Goal: Task Accomplishment & Management: Use online tool/utility

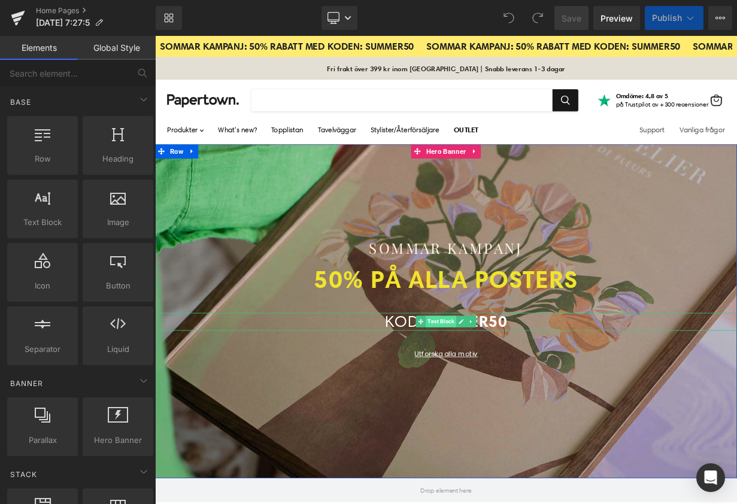
click at [500, 392] on span "Text Block" at bounding box center [511, 392] width 38 height 14
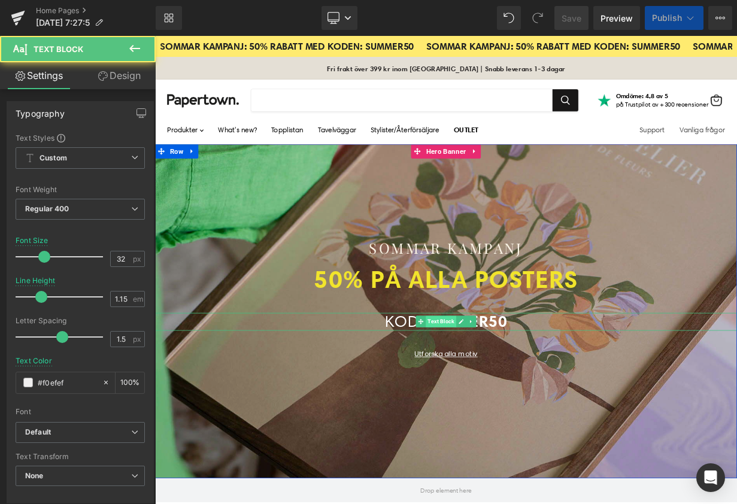
click at [525, 391] on span "Text Block" at bounding box center [511, 392] width 38 height 14
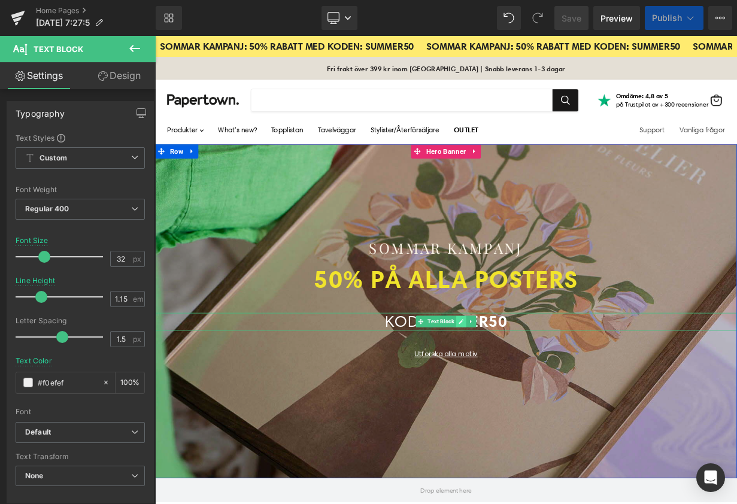
click at [533, 390] on icon "Main content" at bounding box center [536, 391] width 7 height 7
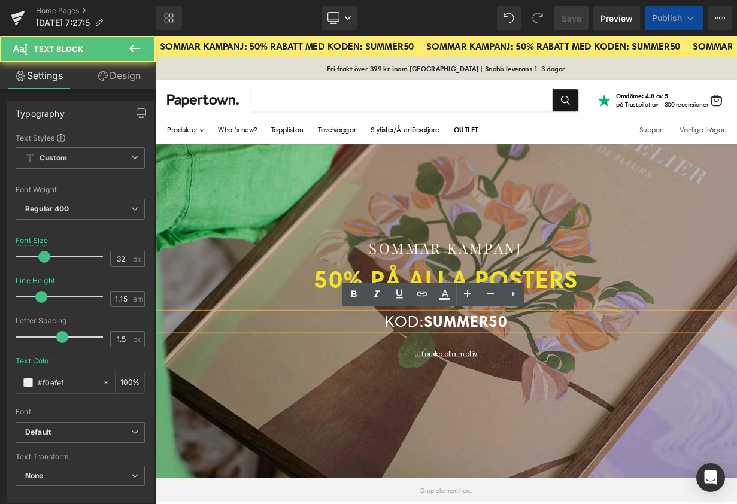
drag, startPoint x: 493, startPoint y: 390, endPoint x: 634, endPoint y: 395, distance: 141.4
click at [634, 395] on p "KOD: SUMMER50" at bounding box center [517, 392] width 725 height 22
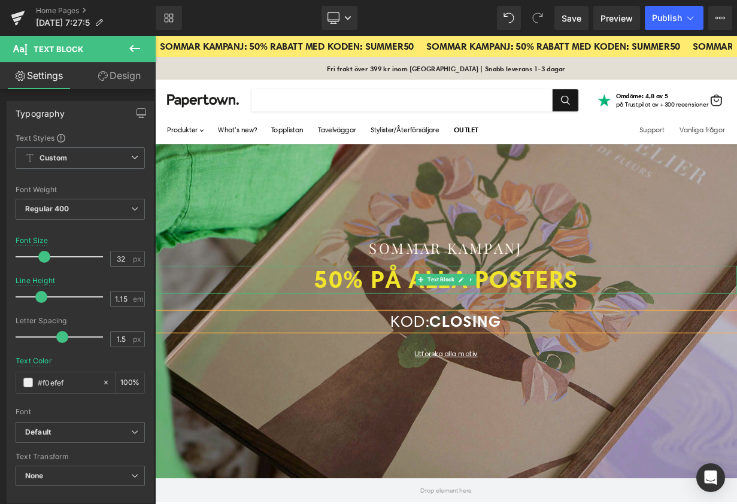
click at [385, 340] on strong "50% PÅ ALLA POSTERS" at bounding box center [517, 338] width 329 height 37
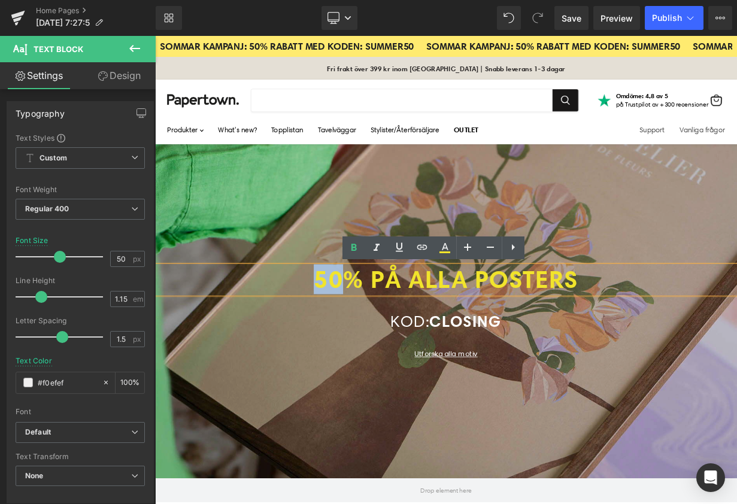
drag, startPoint x: 387, startPoint y: 341, endPoint x: 353, endPoint y: 341, distance: 33.5
click at [353, 341] on strong "50% PÅ ALLA POSTERS" at bounding box center [517, 338] width 329 height 37
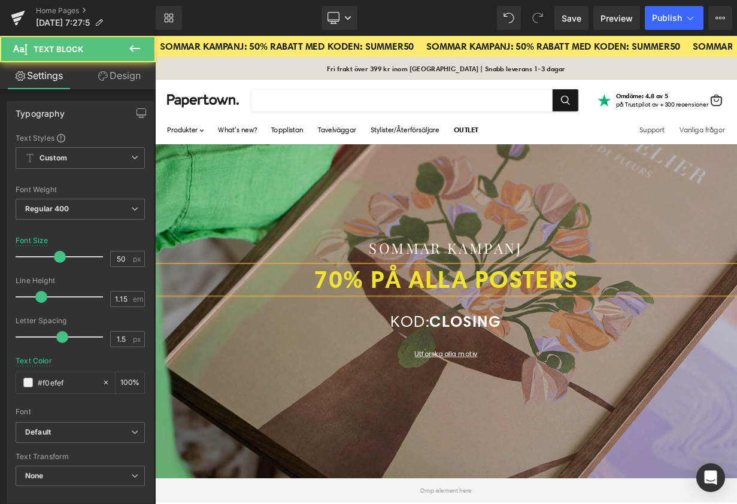
click at [510, 343] on strong "70% PÅ ALLA POSTERS" at bounding box center [517, 338] width 329 height 37
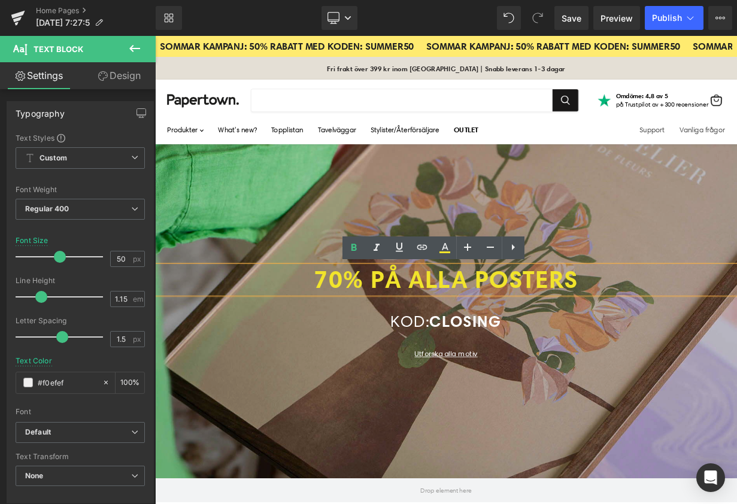
click at [419, 338] on strong "70% PÅ ALLA POSTERS" at bounding box center [517, 338] width 329 height 37
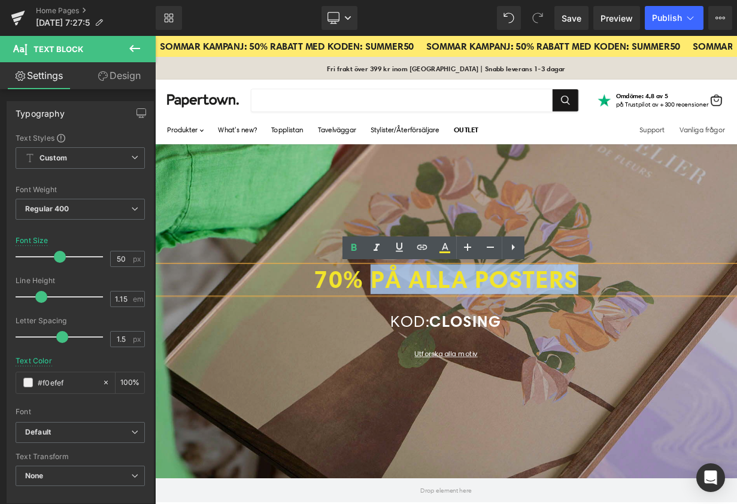
drag, startPoint x: 423, startPoint y: 338, endPoint x: 716, endPoint y: 332, distance: 293.0
click at [716, 332] on p "70% PÅ ALLA POSTERS" at bounding box center [517, 339] width 725 height 35
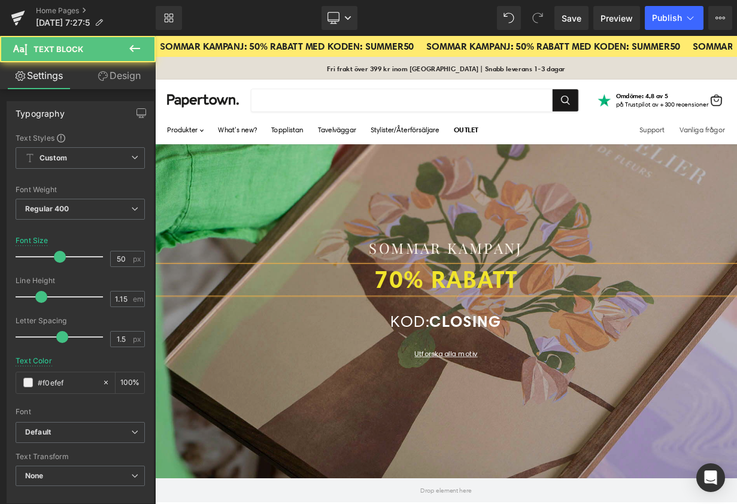
click at [546, 337] on strong "70% RABATT" at bounding box center [517, 338] width 178 height 37
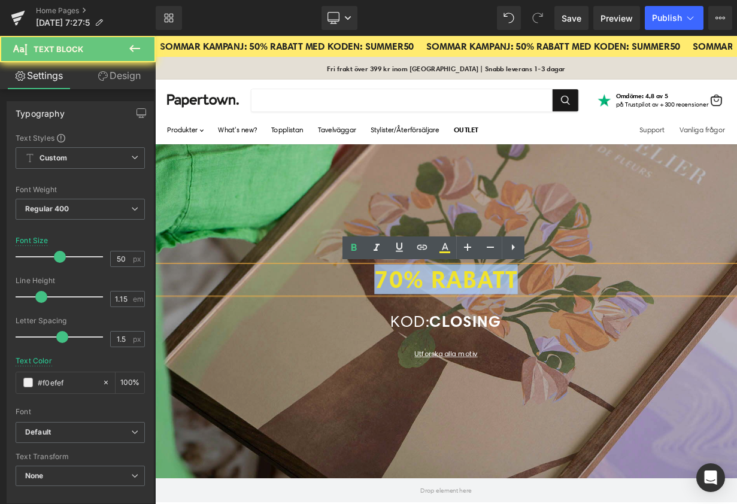
click at [546, 337] on strong "70% RABATT" at bounding box center [517, 338] width 178 height 37
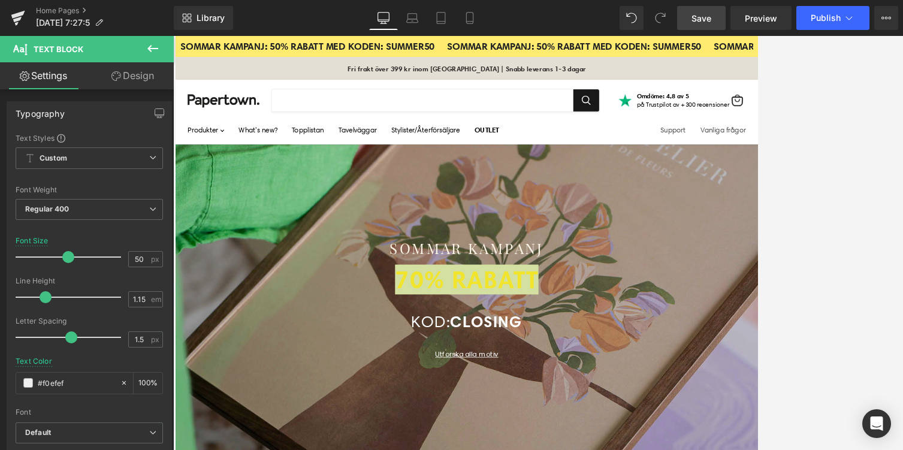
click at [692, 13] on link "Save" at bounding box center [701, 18] width 49 height 24
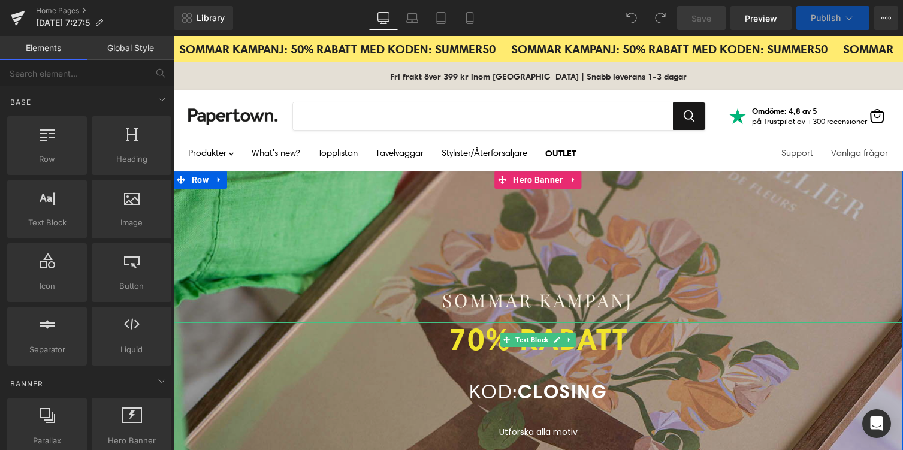
click at [462, 341] on strong "70% RABATT" at bounding box center [538, 338] width 178 height 37
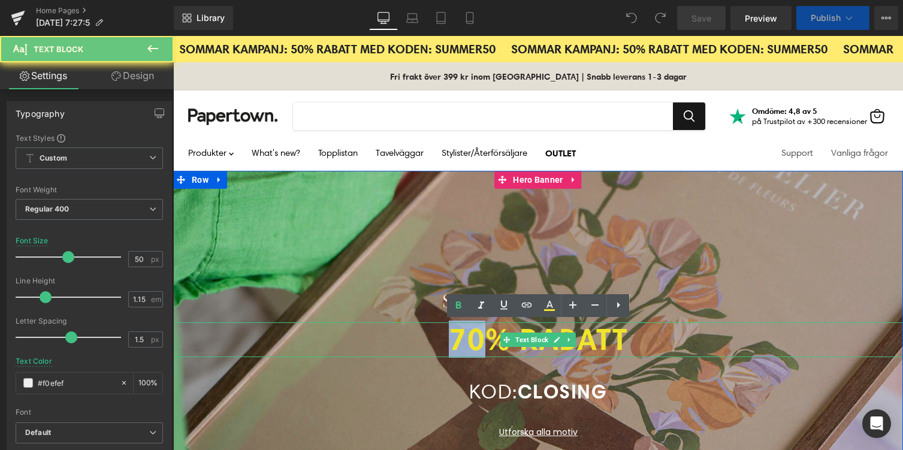
click at [462, 341] on strong "70% RABATT" at bounding box center [538, 338] width 178 height 37
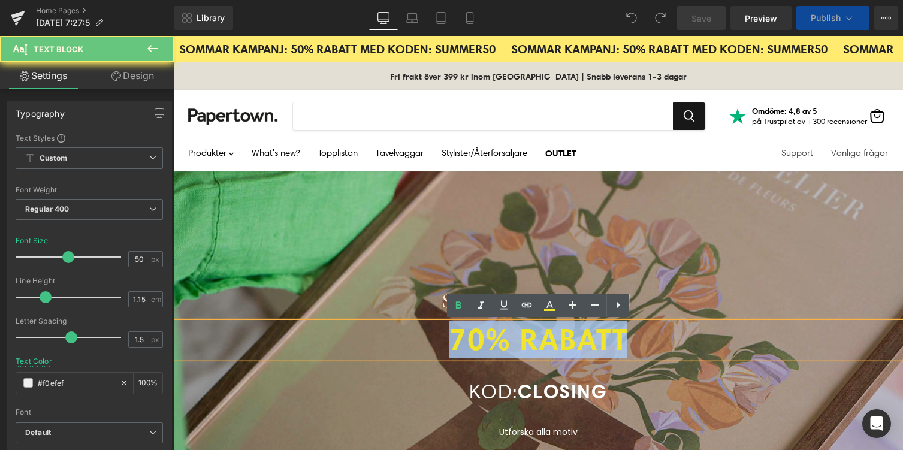
click at [462, 341] on strong "70% RABATT" at bounding box center [538, 338] width 178 height 37
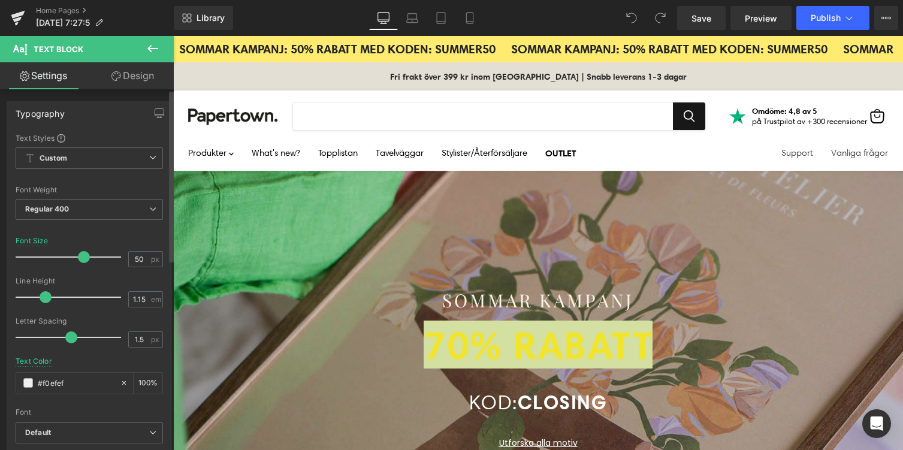
drag, startPoint x: 66, startPoint y: 259, endPoint x: 81, endPoint y: 255, distance: 15.4
click at [81, 255] on span at bounding box center [84, 257] width 12 height 12
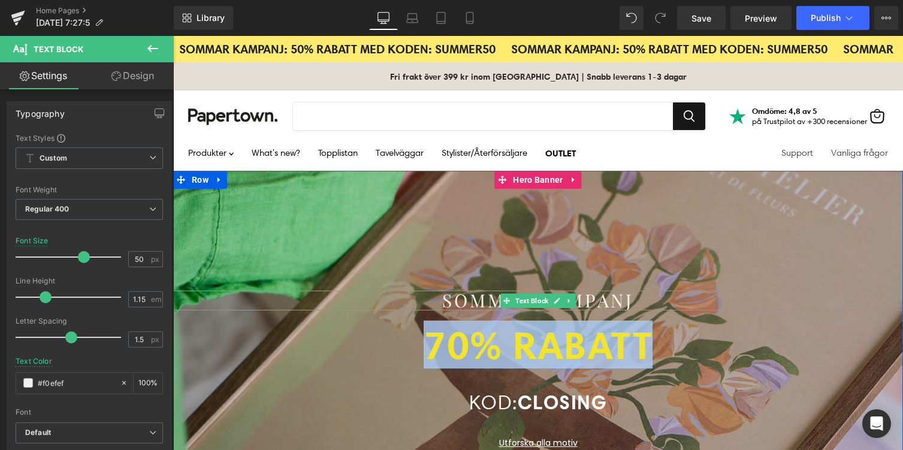
click at [481, 302] on div "SOMMAR KAMPANJ" at bounding box center [538, 301] width 730 height 20
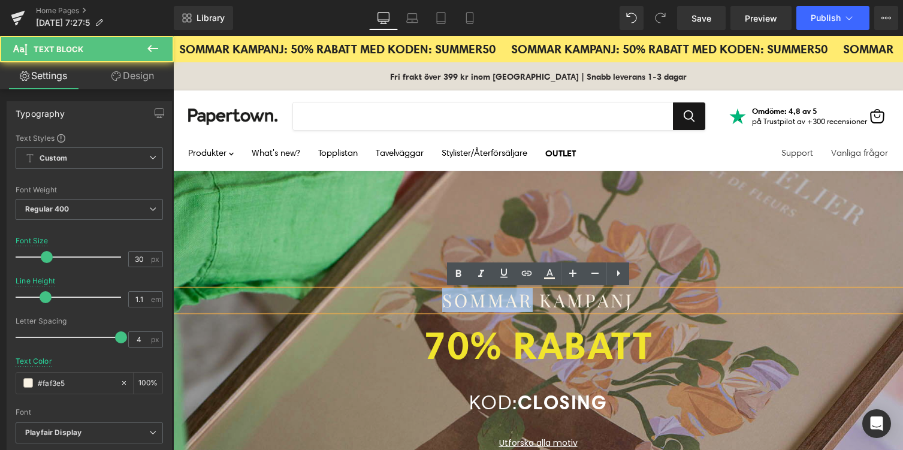
click at [481, 302] on div "SOMMAR KAMPANJ" at bounding box center [538, 301] width 730 height 20
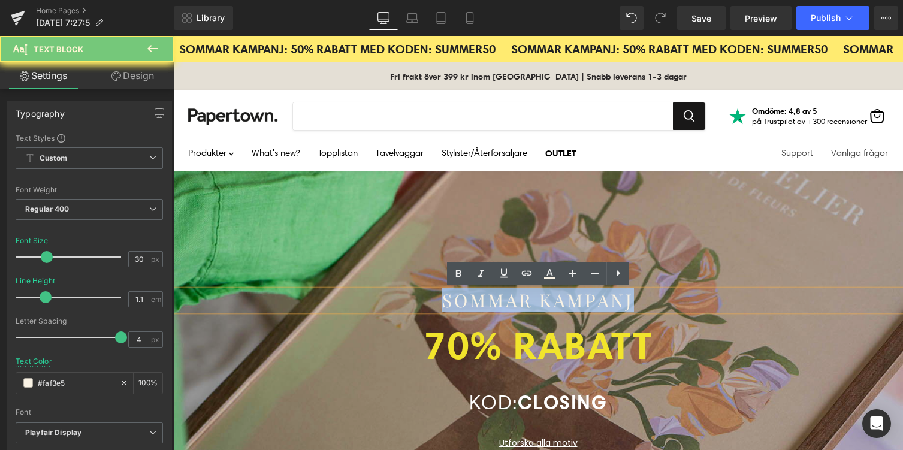
click at [481, 302] on div "SOMMAR KAMPANJ" at bounding box center [538, 301] width 730 height 20
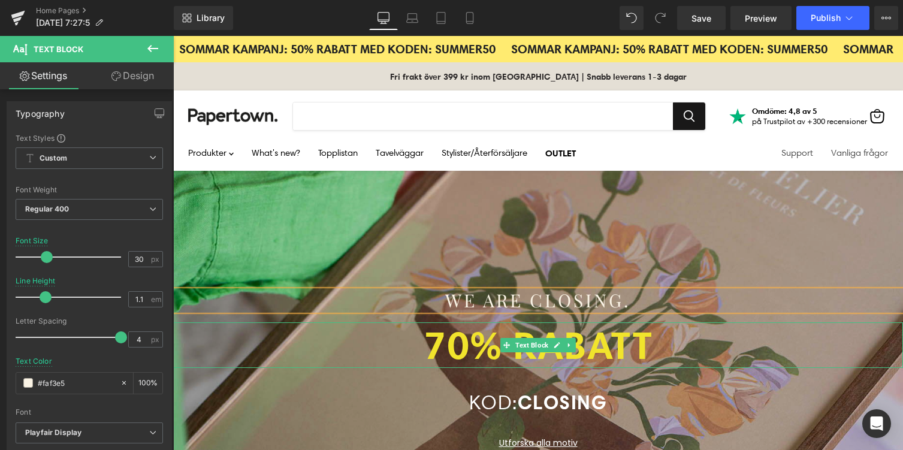
click at [657, 343] on p "70% RABATT" at bounding box center [538, 345] width 730 height 46
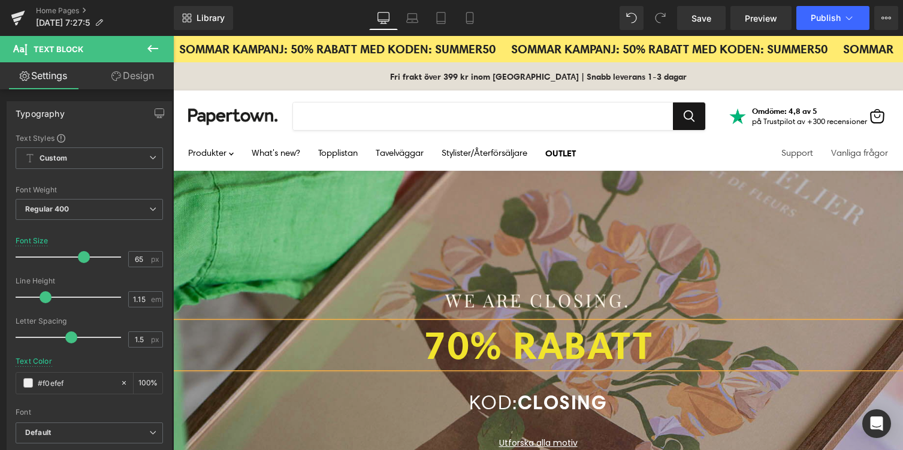
click at [582, 348] on strong "70% RABATT" at bounding box center [537, 344] width 229 height 48
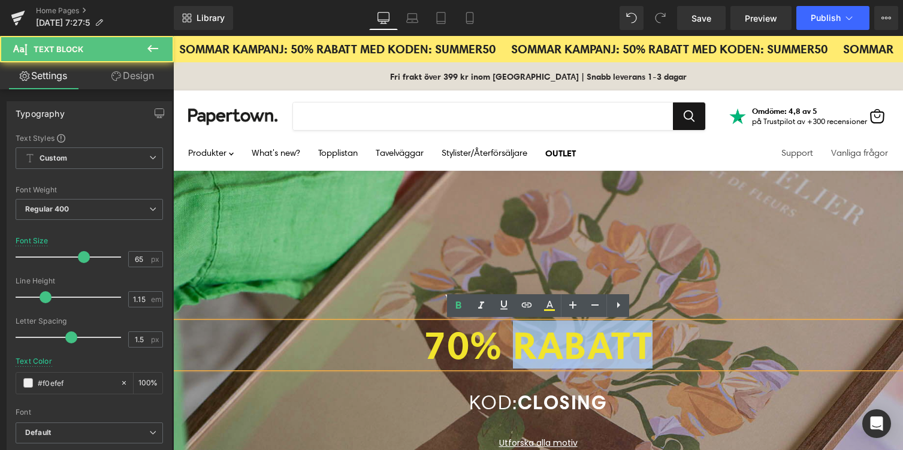
click at [582, 348] on strong "70% RABATT" at bounding box center [537, 344] width 229 height 48
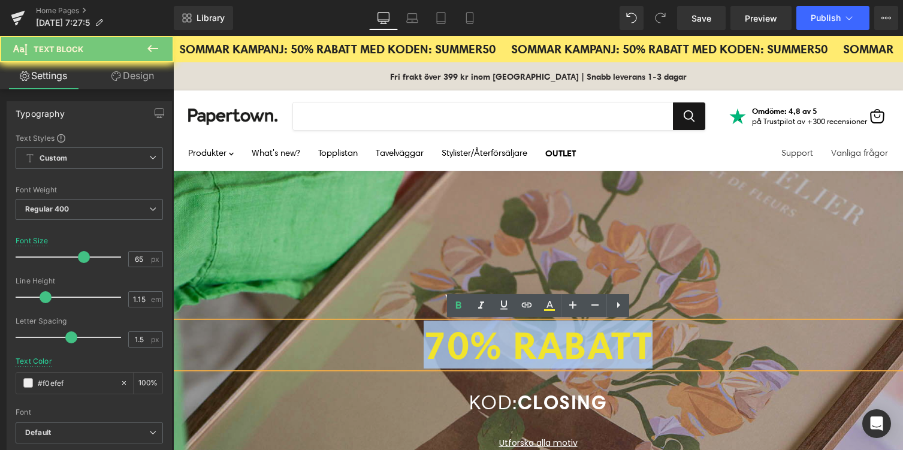
click at [582, 348] on strong "70% RABATT" at bounding box center [537, 344] width 229 height 48
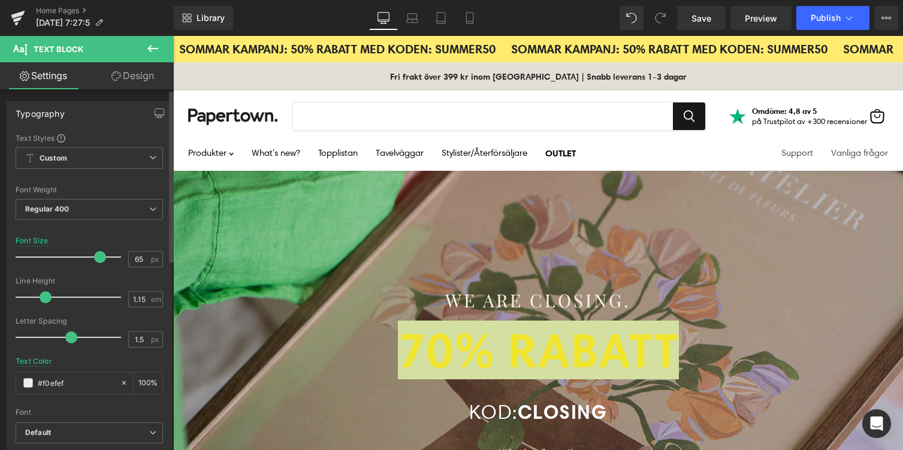
drag, startPoint x: 81, startPoint y: 257, endPoint x: 97, endPoint y: 259, distance: 15.8
click at [97, 259] on span at bounding box center [100, 257] width 12 height 12
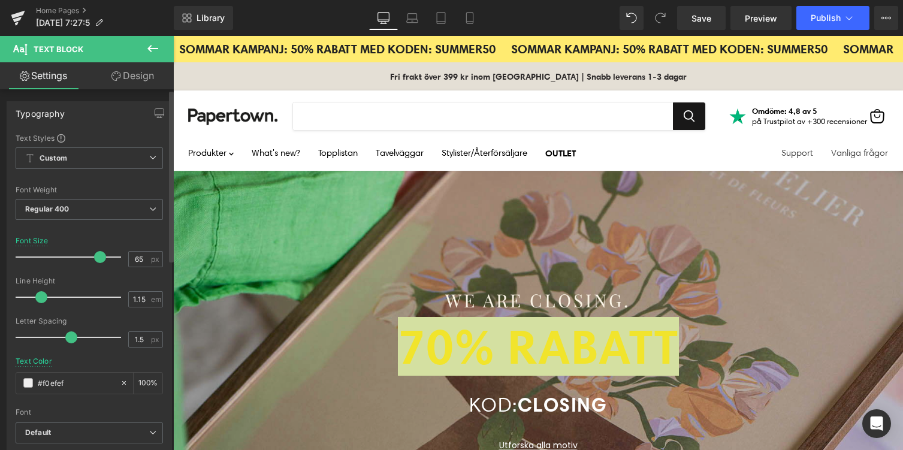
click at [37, 296] on span at bounding box center [41, 297] width 12 height 12
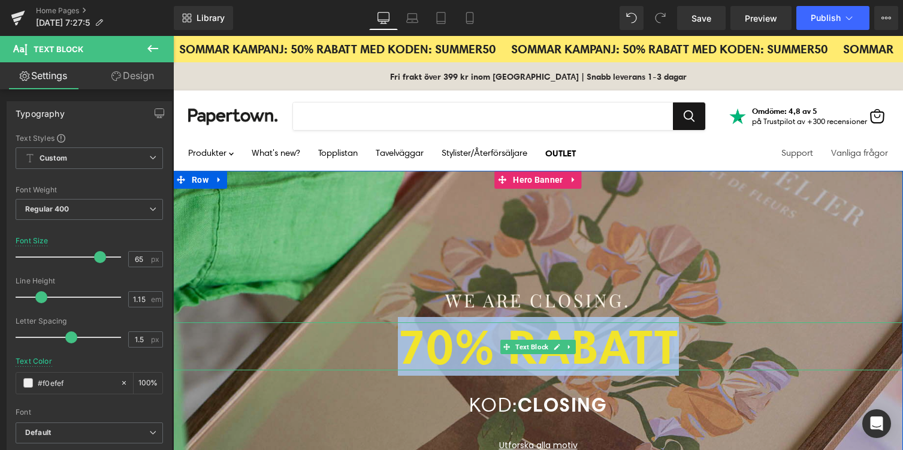
click at [463, 346] on strong "70% RABATT" at bounding box center [538, 346] width 281 height 59
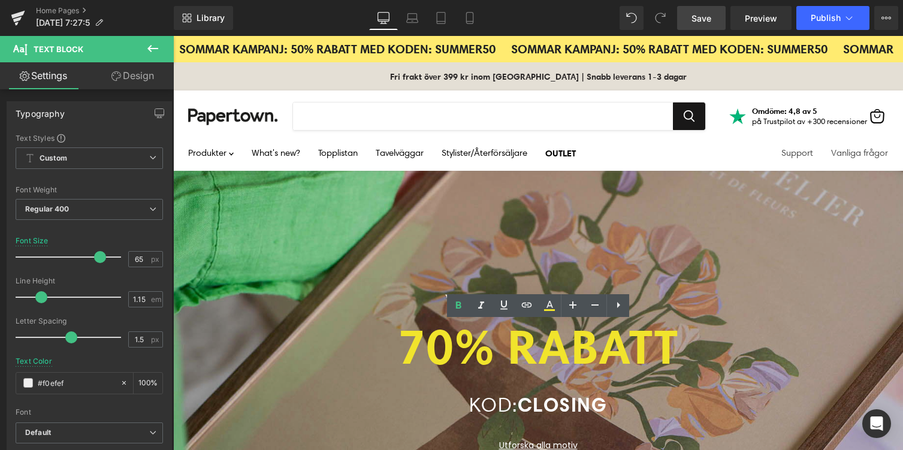
click at [695, 16] on span "Save" at bounding box center [701, 18] width 20 height 13
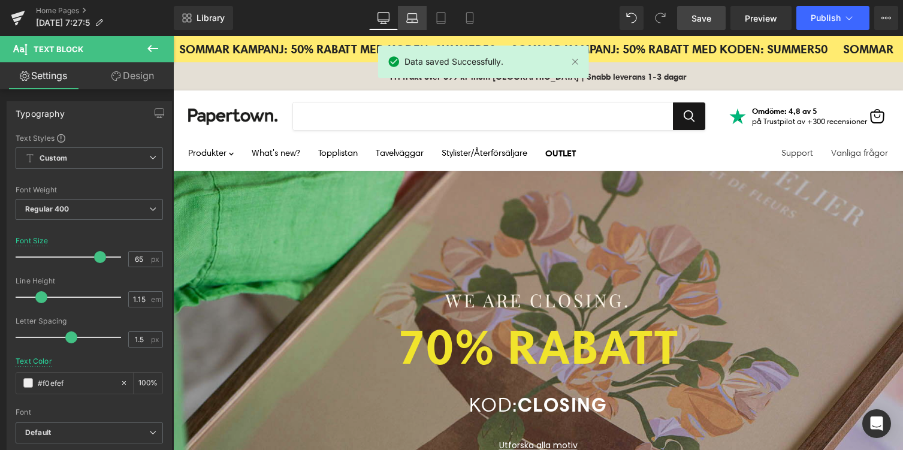
click at [401, 16] on link "Laptop" at bounding box center [412, 18] width 29 height 24
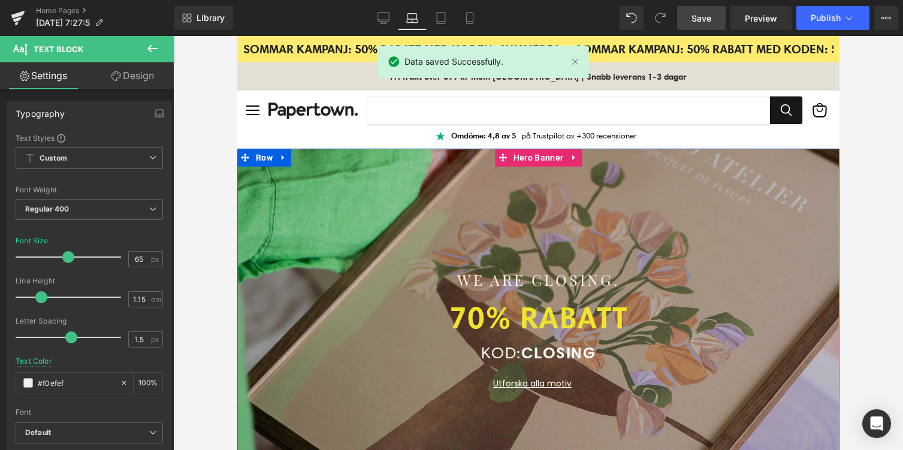
scroll to position [15, 0]
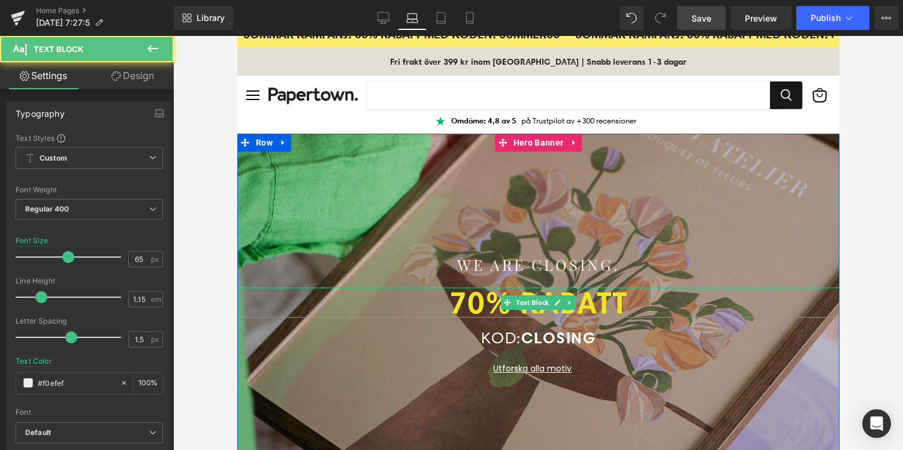
click at [470, 294] on strong "70% RABATT" at bounding box center [538, 302] width 178 height 37
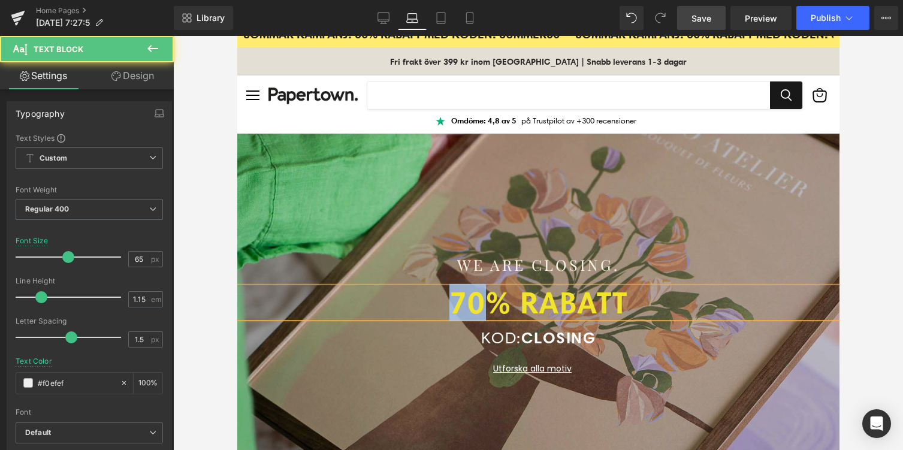
click at [470, 294] on strong "70% RABATT" at bounding box center [538, 302] width 178 height 37
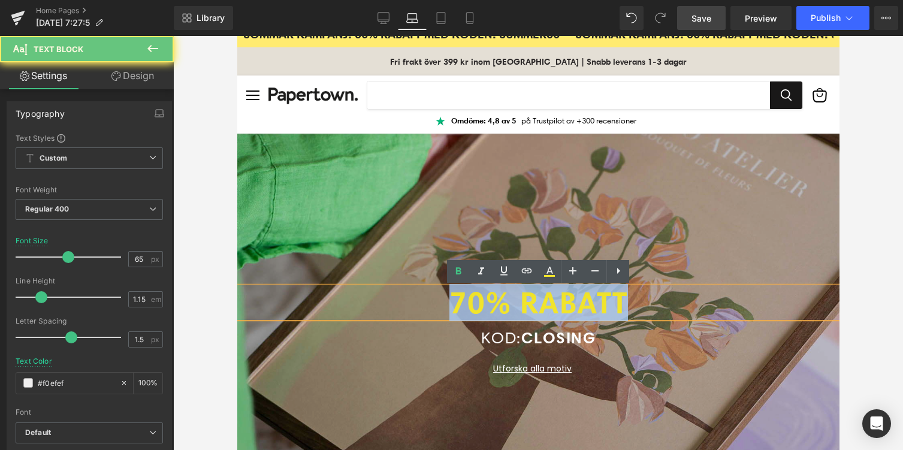
click at [470, 294] on strong "70% RABATT" at bounding box center [538, 302] width 178 height 37
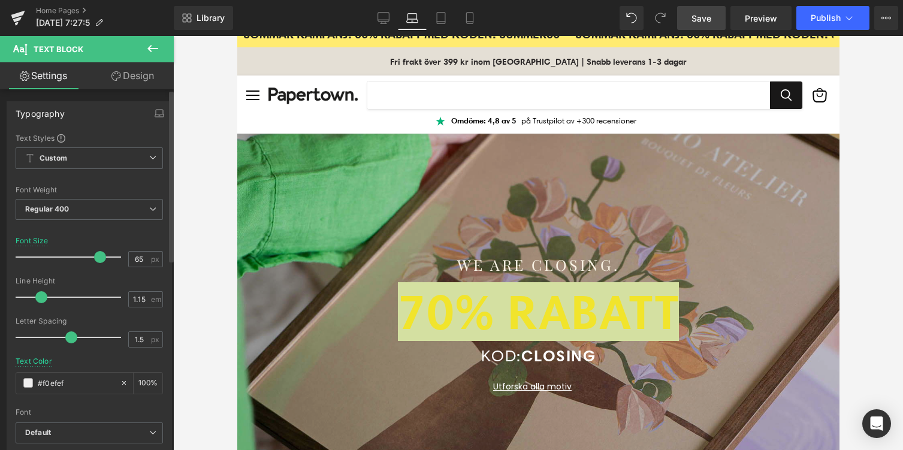
drag, startPoint x: 69, startPoint y: 258, endPoint x: 99, endPoint y: 256, distance: 30.0
click at [99, 256] on span at bounding box center [100, 257] width 12 height 12
click at [700, 20] on span "Save" at bounding box center [701, 18] width 20 height 13
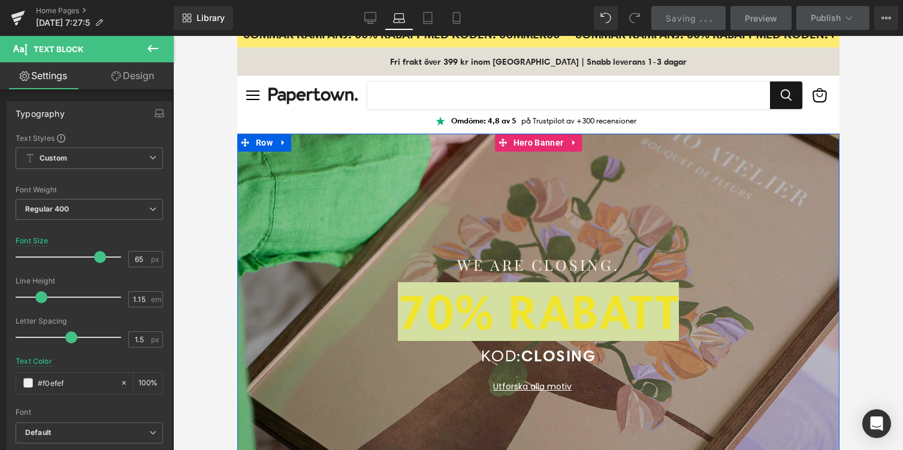
scroll to position [0, 0]
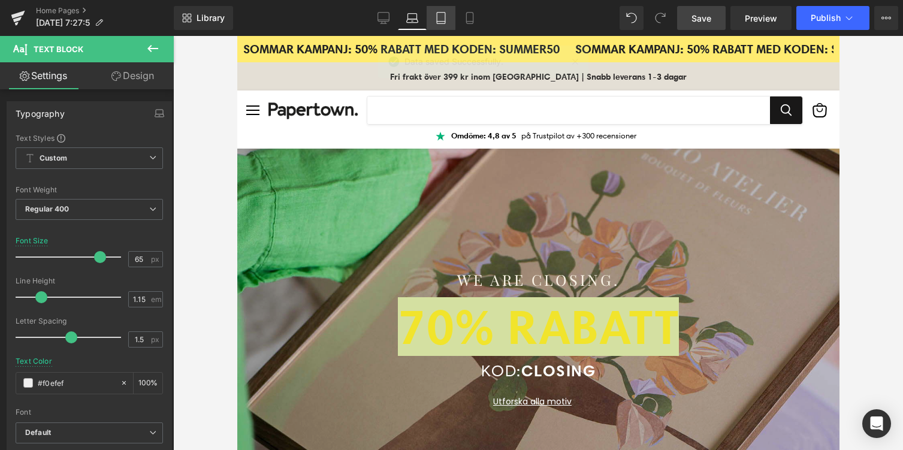
click at [437, 22] on icon at bounding box center [441, 22] width 8 height 0
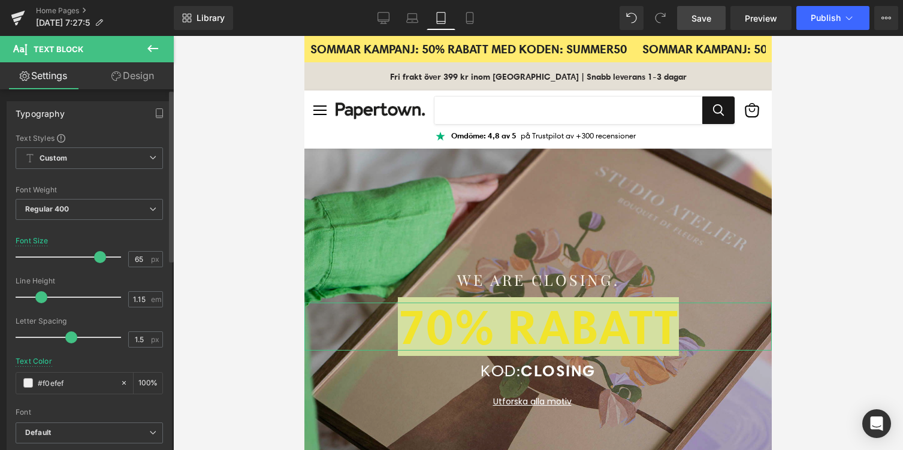
drag, startPoint x: 66, startPoint y: 258, endPoint x: 96, endPoint y: 256, distance: 30.0
click at [96, 256] on span at bounding box center [100, 257] width 12 height 12
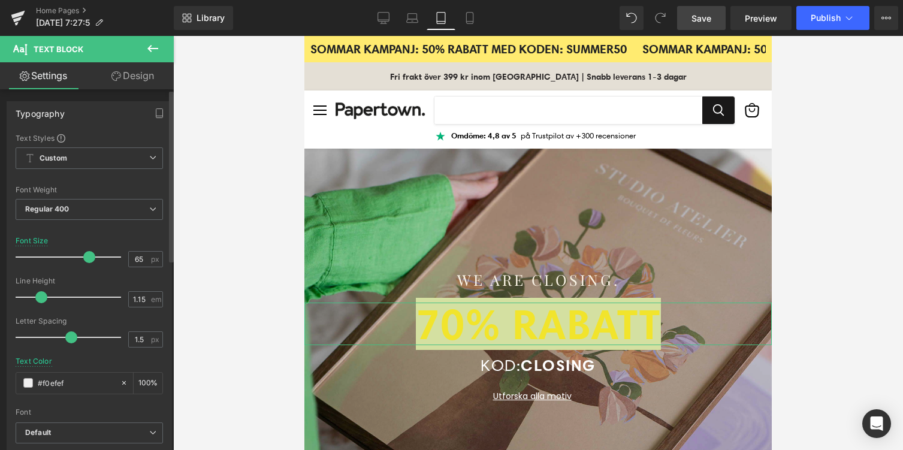
drag, startPoint x: 98, startPoint y: 258, endPoint x: 88, endPoint y: 260, distance: 9.8
click at [88, 260] on span at bounding box center [89, 257] width 12 height 12
click at [698, 16] on span "Save" at bounding box center [701, 18] width 20 height 13
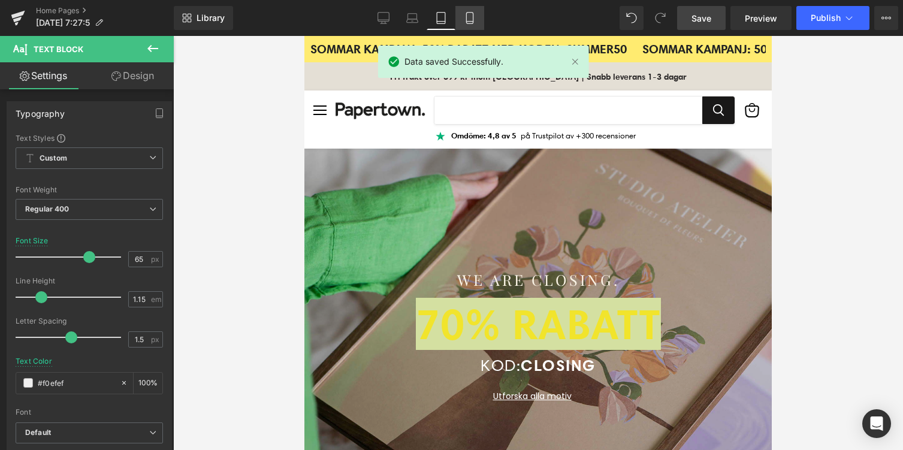
click at [462, 22] on link "Mobile" at bounding box center [469, 18] width 29 height 24
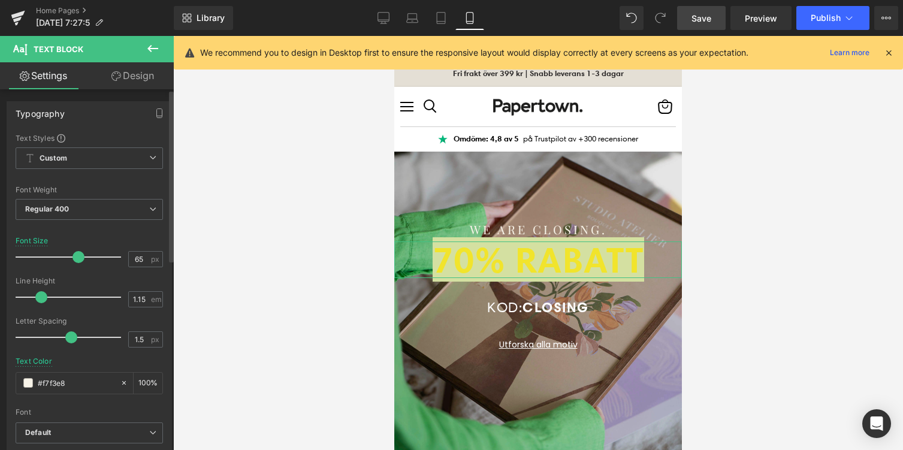
drag, startPoint x: 59, startPoint y: 258, endPoint x: 78, endPoint y: 257, distance: 19.2
click at [78, 257] on span at bounding box center [78, 257] width 12 height 12
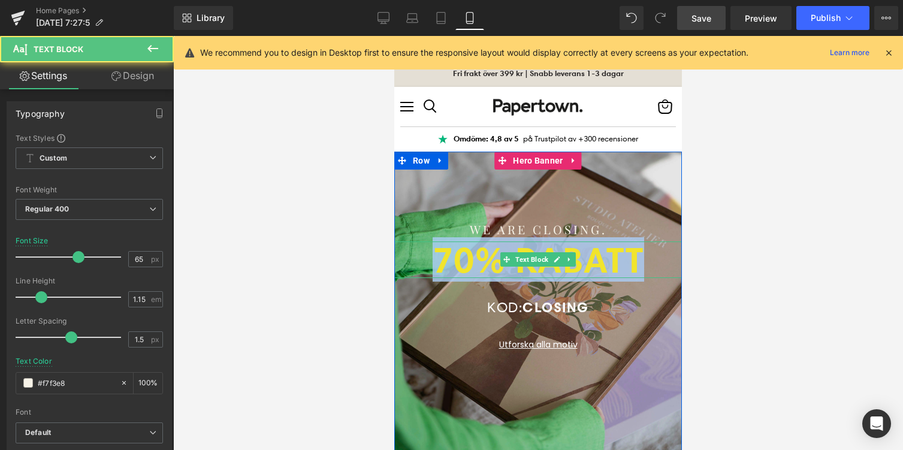
click at [492, 259] on strong "70% RABATT" at bounding box center [537, 259] width 211 height 44
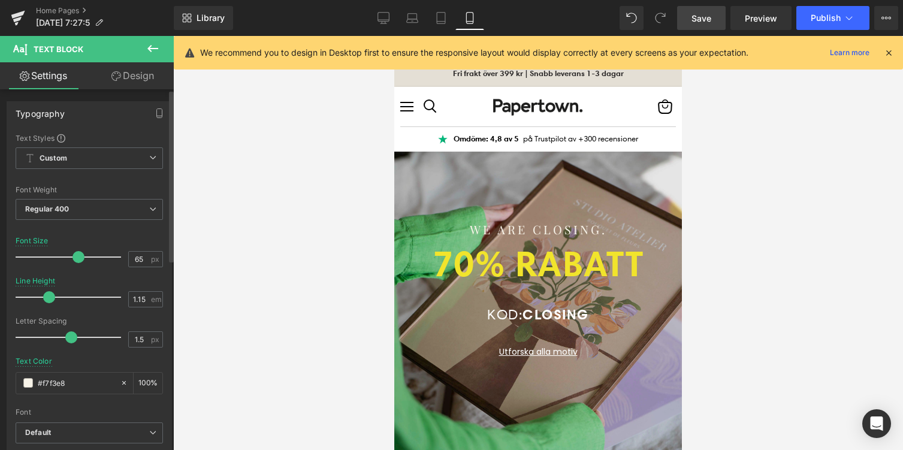
drag, startPoint x: 43, startPoint y: 295, endPoint x: 50, endPoint y: 296, distance: 7.8
click at [50, 296] on span at bounding box center [49, 297] width 12 height 12
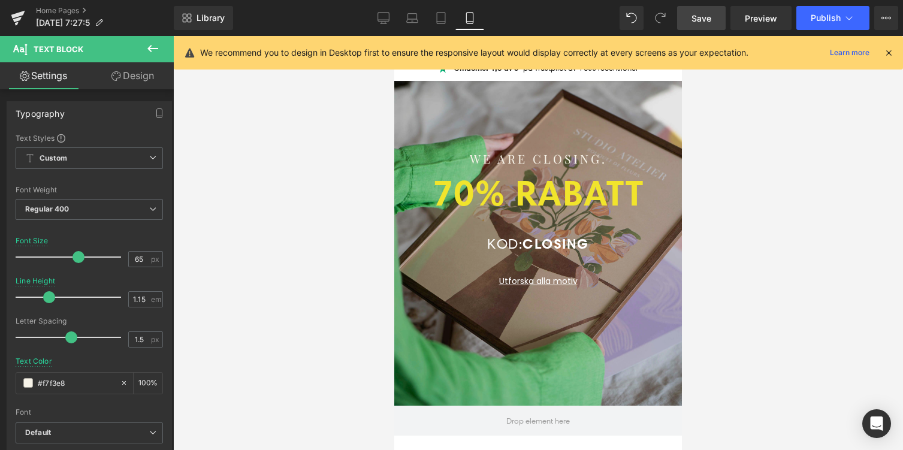
scroll to position [69, 0]
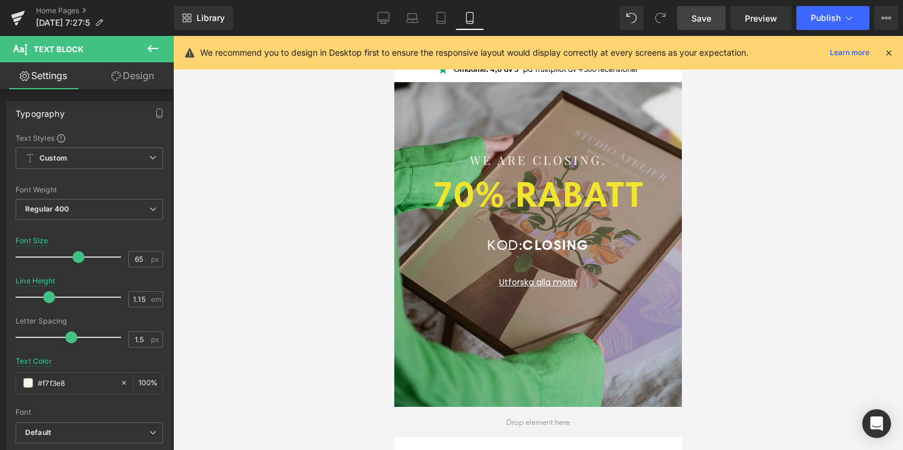
click at [699, 26] on link "Save" at bounding box center [701, 18] width 49 height 24
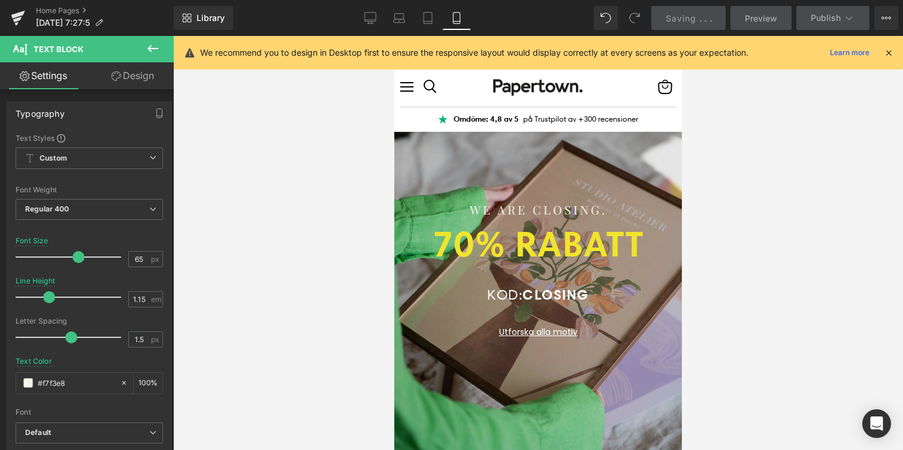
scroll to position [0, 0]
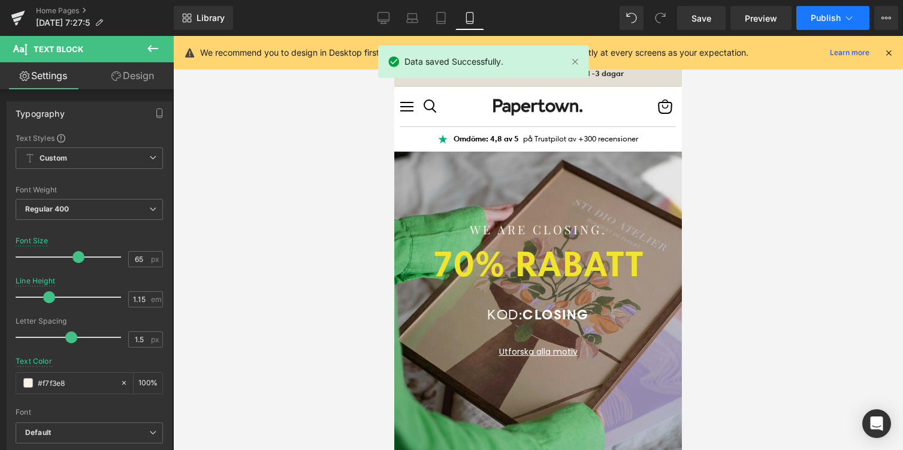
click at [851, 23] on icon at bounding box center [849, 18] width 12 height 12
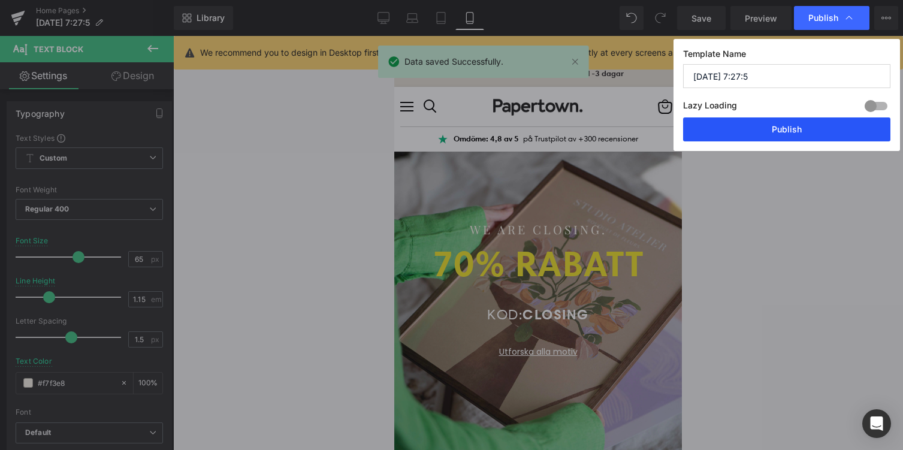
click at [786, 125] on button "Publish" at bounding box center [786, 129] width 207 height 24
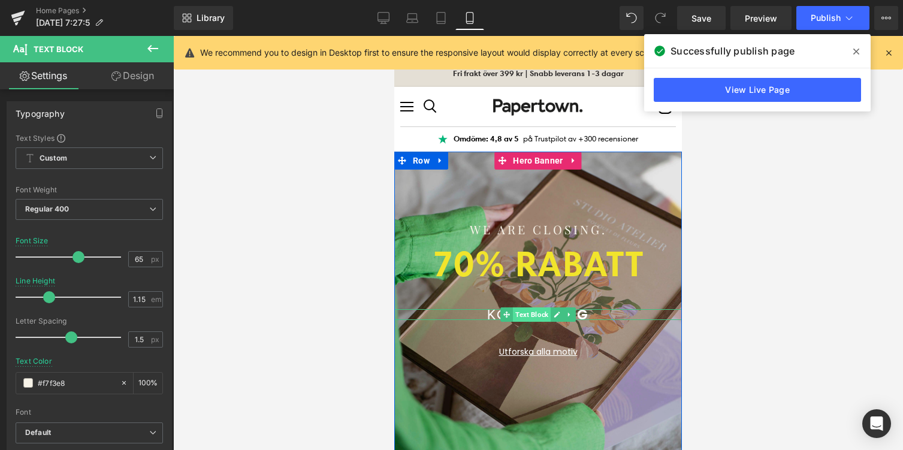
click at [540, 311] on span "Text Block" at bounding box center [532, 314] width 38 height 14
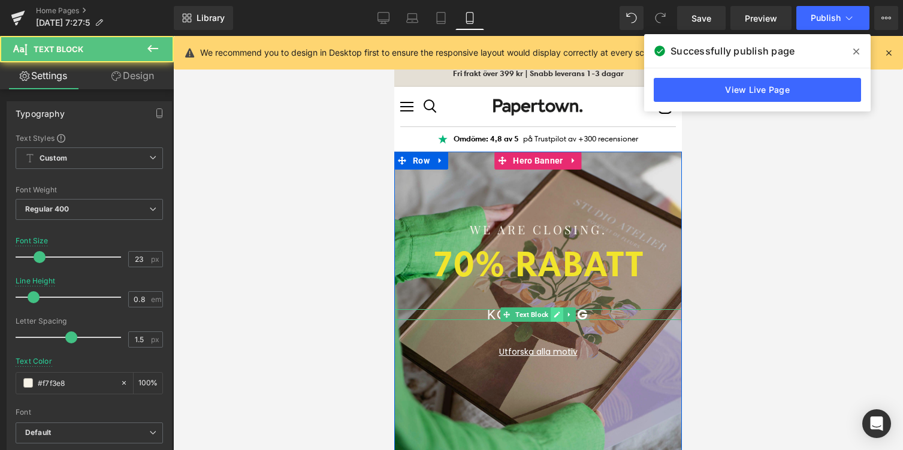
click at [555, 312] on icon "Main content" at bounding box center [556, 314] width 7 height 7
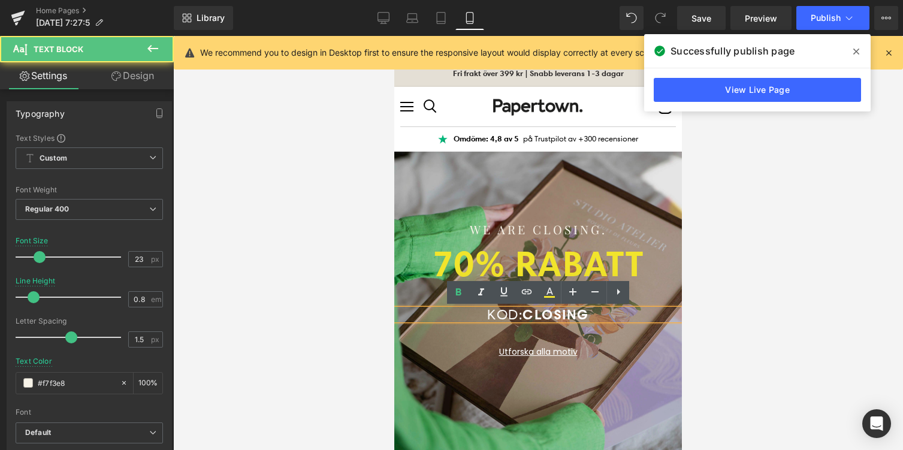
drag, startPoint x: 527, startPoint y: 314, endPoint x: 598, endPoint y: 313, distance: 70.7
click at [598, 313] on p "KOD: CLOSING" at bounding box center [538, 314] width 288 height 11
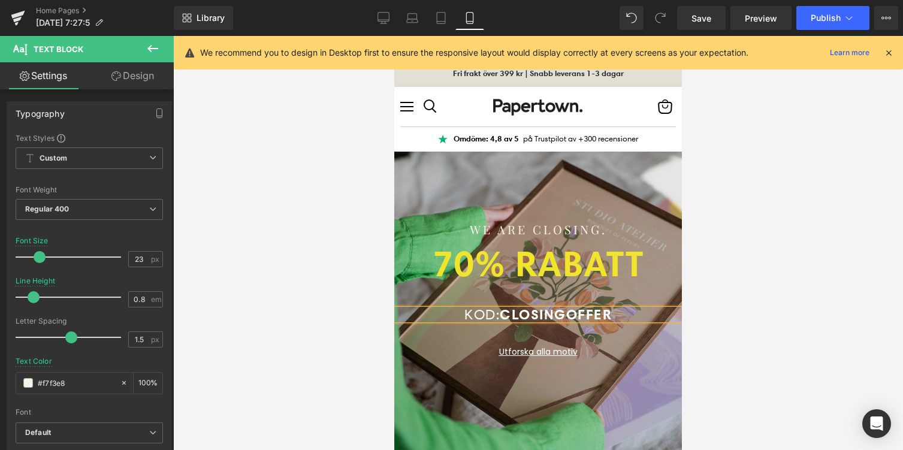
click at [537, 313] on strong "CLOSINGOFFER" at bounding box center [556, 313] width 112 height 17
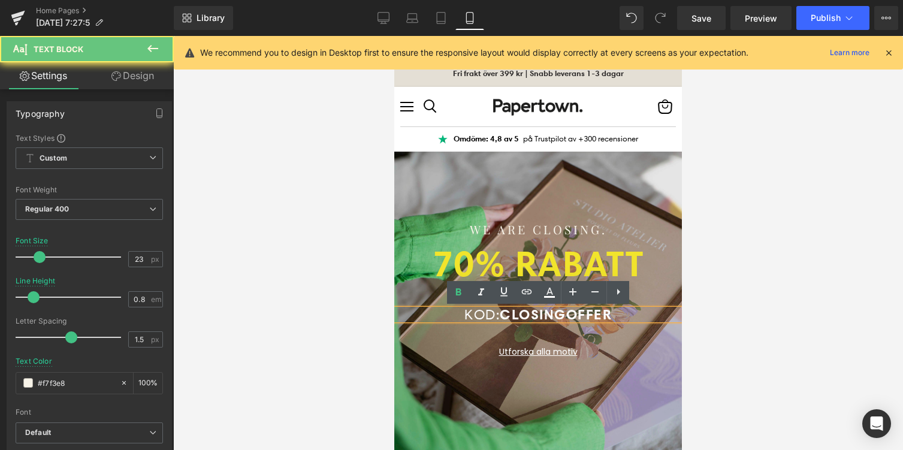
click at [537, 313] on strong "CLOSINGOFFER" at bounding box center [556, 313] width 112 height 17
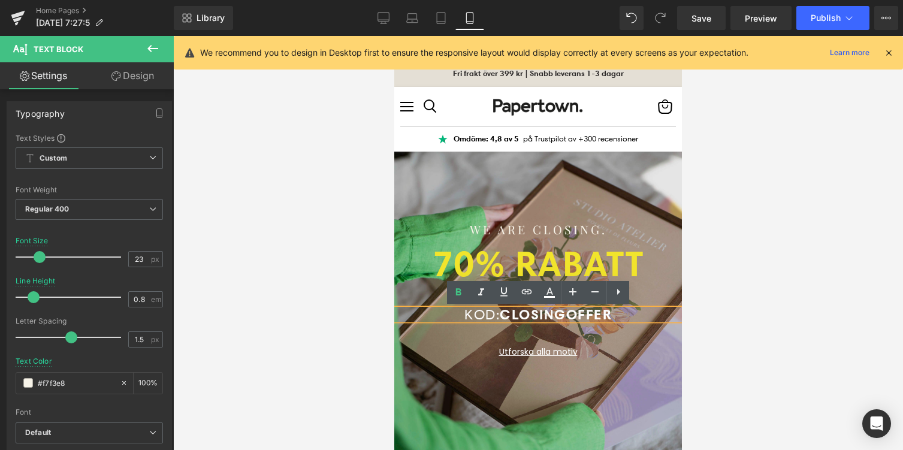
copy strong "CLOSINGOFFER"
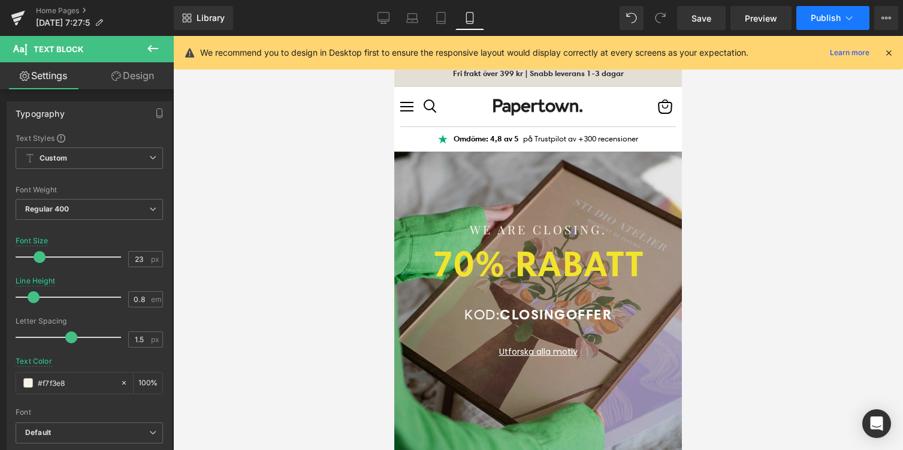
click at [816, 17] on span "Publish" at bounding box center [825, 18] width 30 height 10
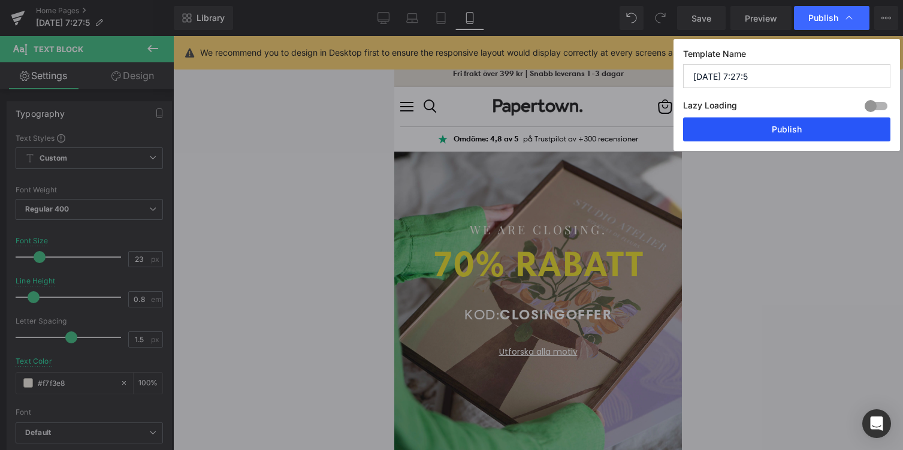
click at [764, 131] on button "Publish" at bounding box center [786, 129] width 207 height 24
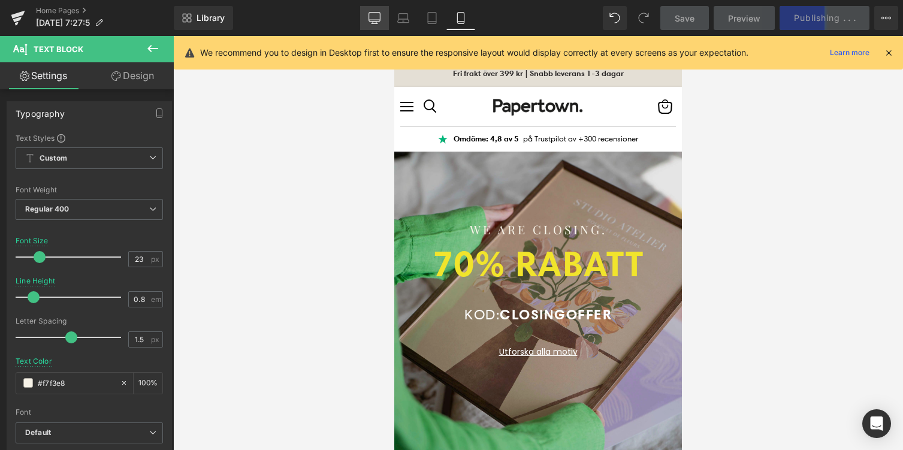
click at [374, 21] on icon at bounding box center [374, 17] width 11 height 9
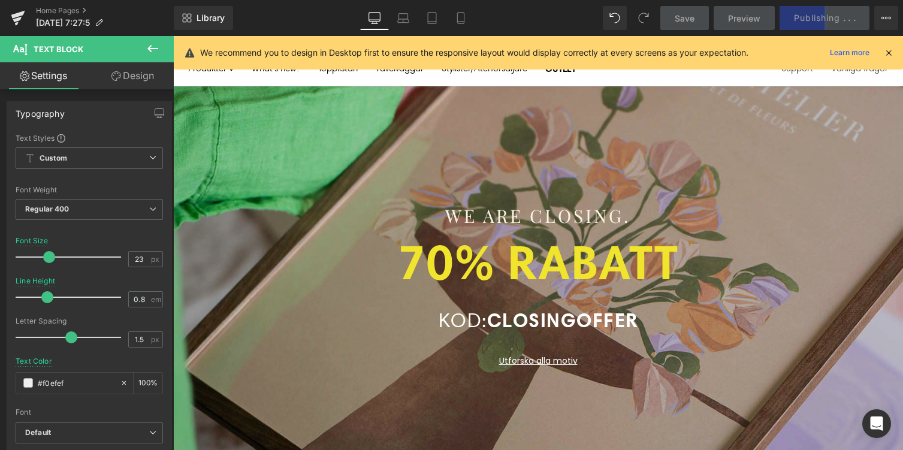
scroll to position [86, 0]
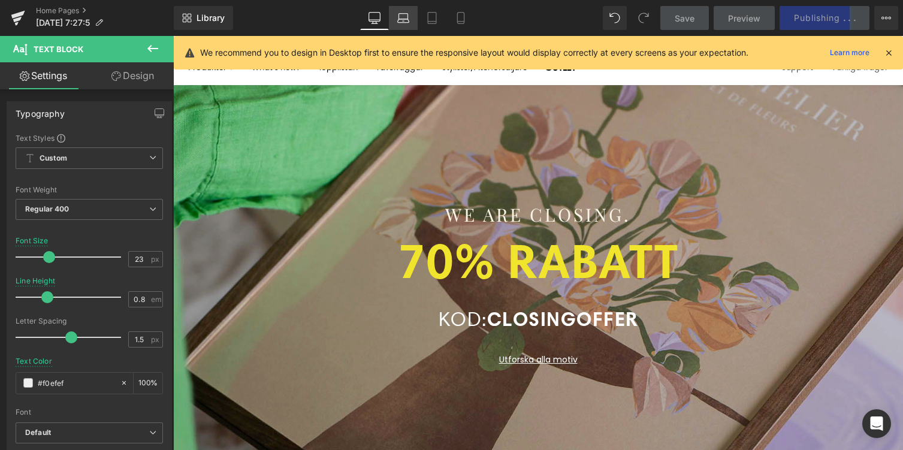
click at [401, 20] on icon at bounding box center [403, 18] width 12 height 12
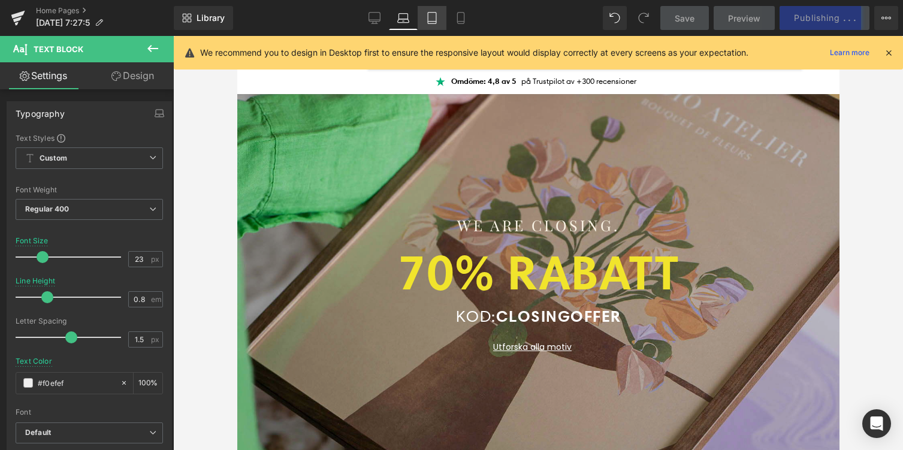
click at [432, 22] on icon at bounding box center [432, 18] width 12 height 12
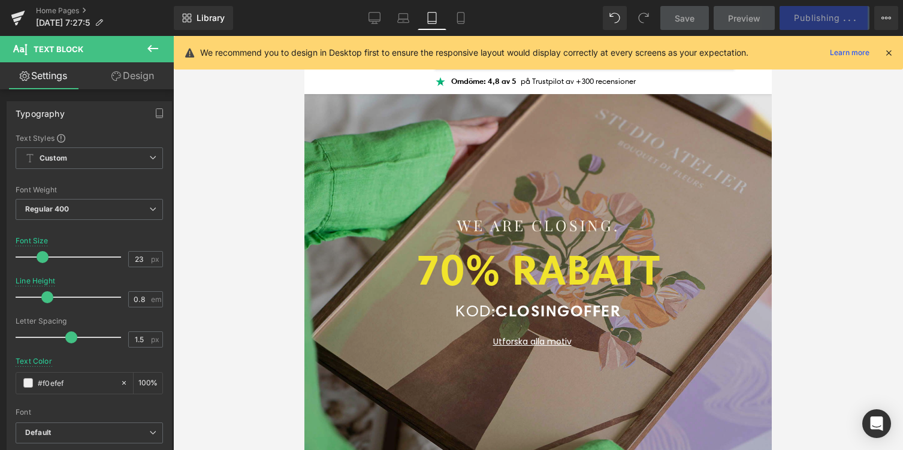
scroll to position [49, 0]
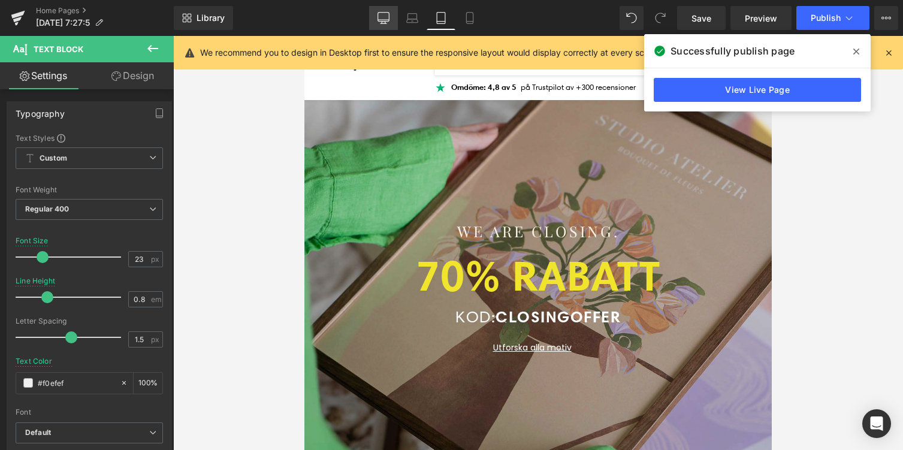
click at [373, 20] on link "Desktop" at bounding box center [383, 18] width 29 height 24
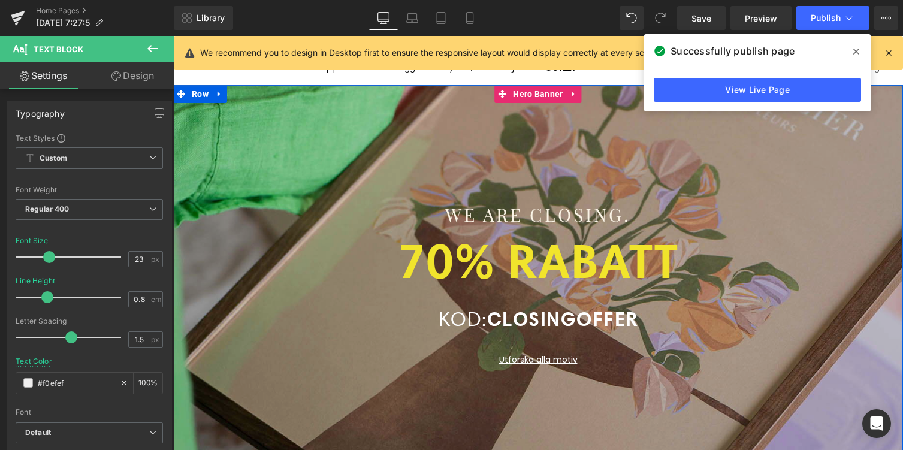
click at [322, 151] on div "Main content" at bounding box center [538, 299] width 730 height 429
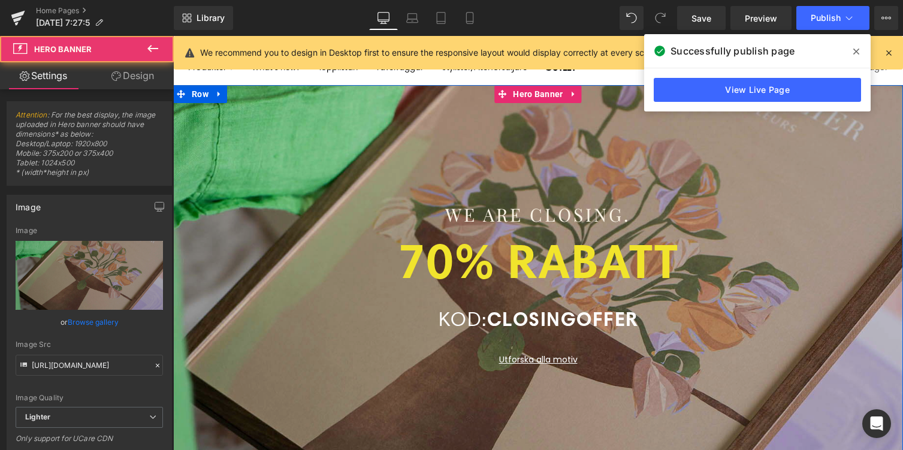
click at [359, 126] on div "Main content" at bounding box center [538, 299] width 730 height 429
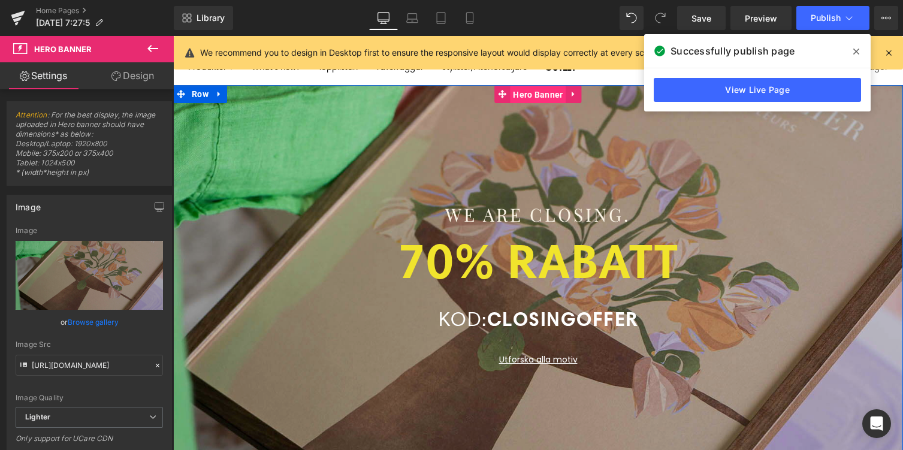
click at [539, 98] on span "Hero Banner" at bounding box center [538, 95] width 56 height 18
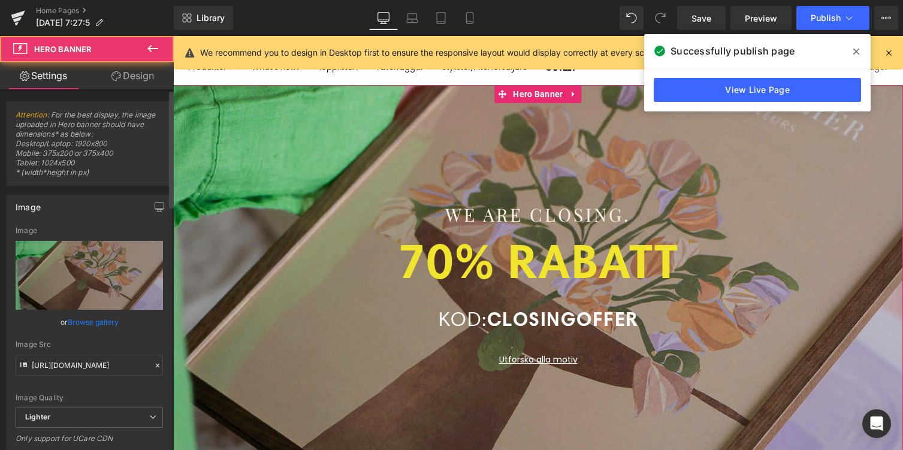
click at [113, 320] on link "Browse gallery" at bounding box center [93, 321] width 51 height 21
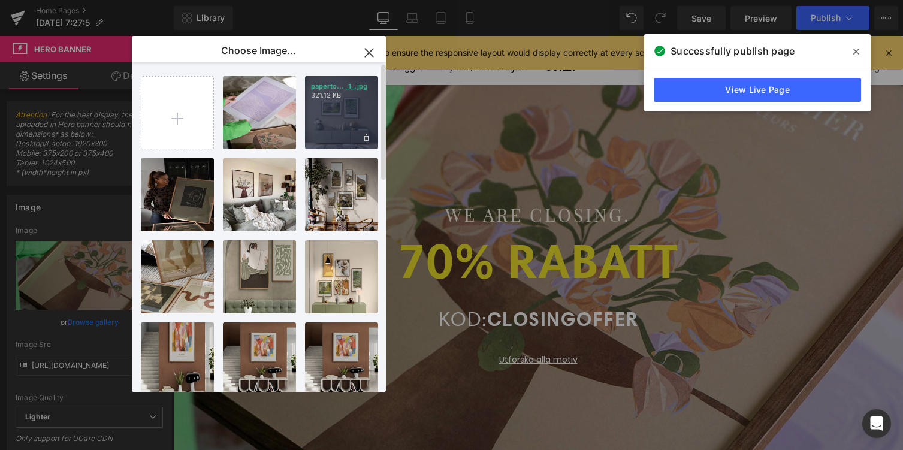
click at [336, 110] on div "paperto... _1_.jpg 321.12 KB" at bounding box center [341, 112] width 73 height 73
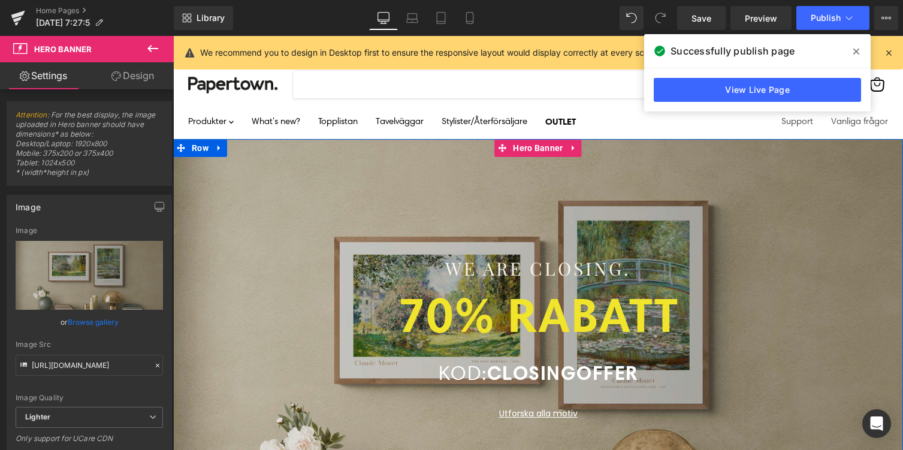
scroll to position [0, 0]
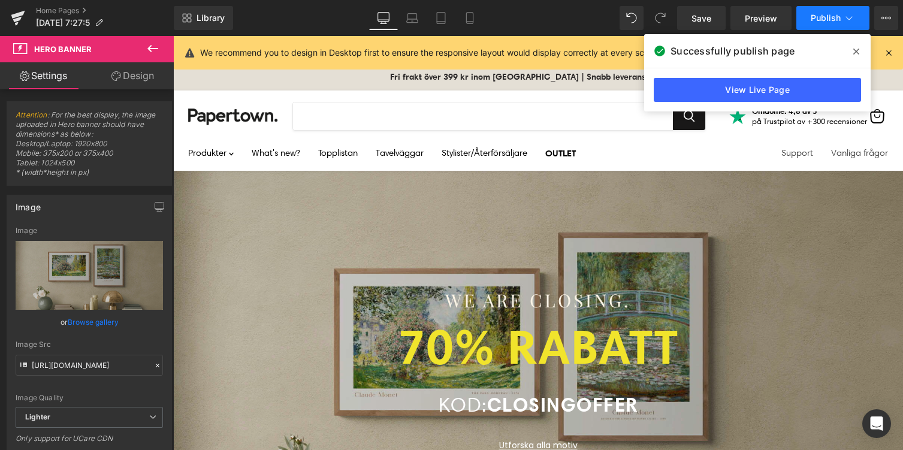
click at [830, 13] on span "Publish" at bounding box center [825, 18] width 30 height 10
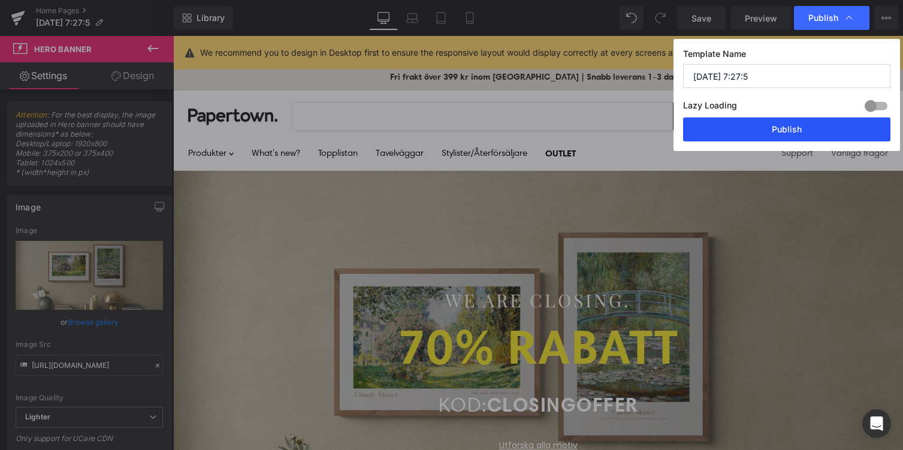
click at [786, 137] on button "Publish" at bounding box center [786, 129] width 207 height 24
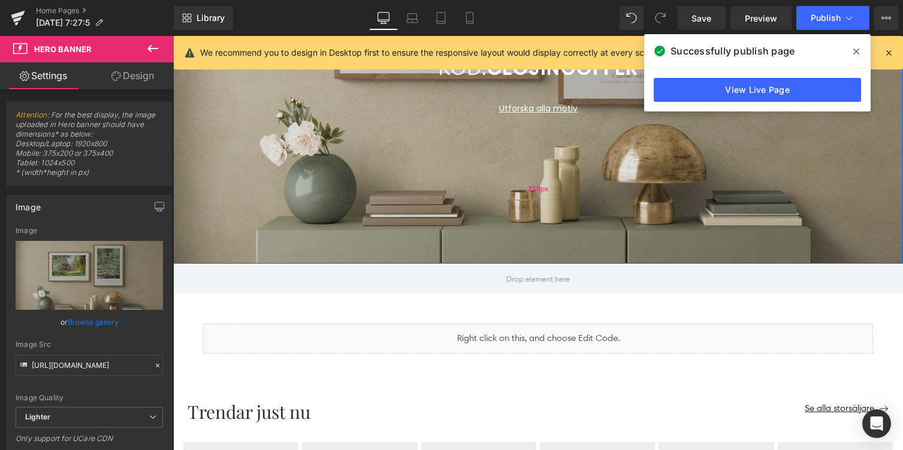
scroll to position [408, 0]
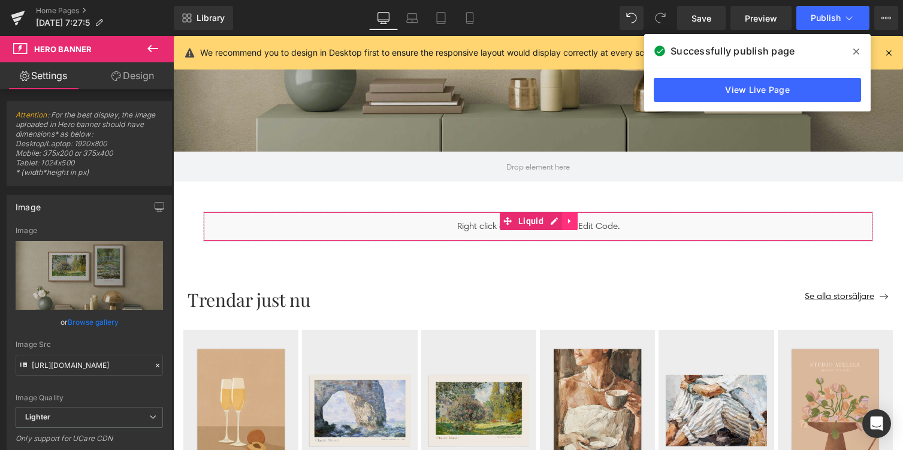
click at [571, 226] on icon "Main content" at bounding box center [569, 221] width 8 height 9
click at [580, 221] on icon "Main content" at bounding box center [577, 221] width 8 height 8
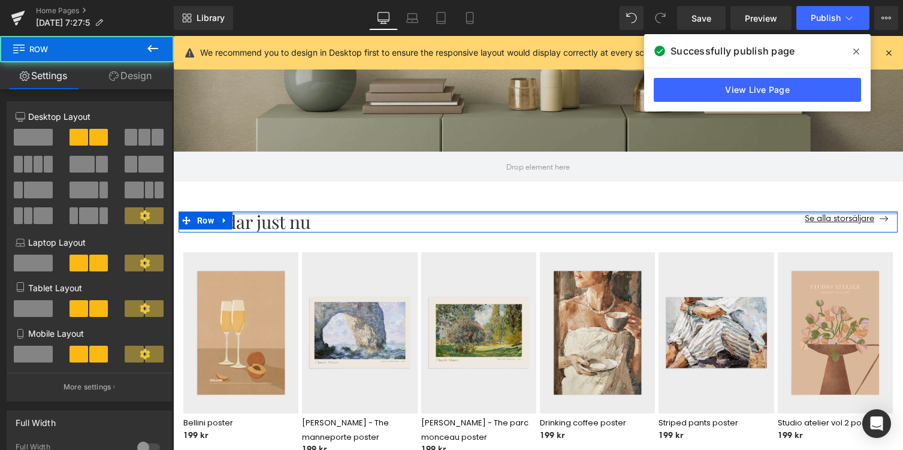
drag, startPoint x: 572, startPoint y: 215, endPoint x: 575, endPoint y: 188, distance: 27.1
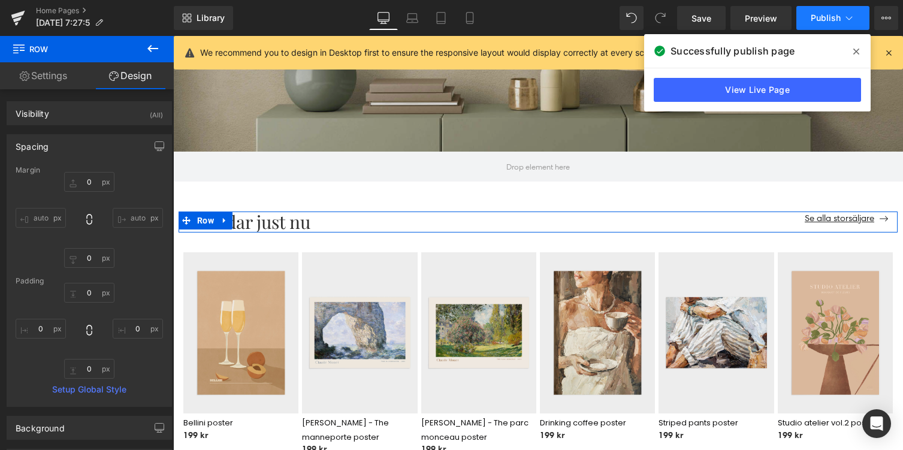
click at [846, 14] on icon at bounding box center [849, 18] width 12 height 12
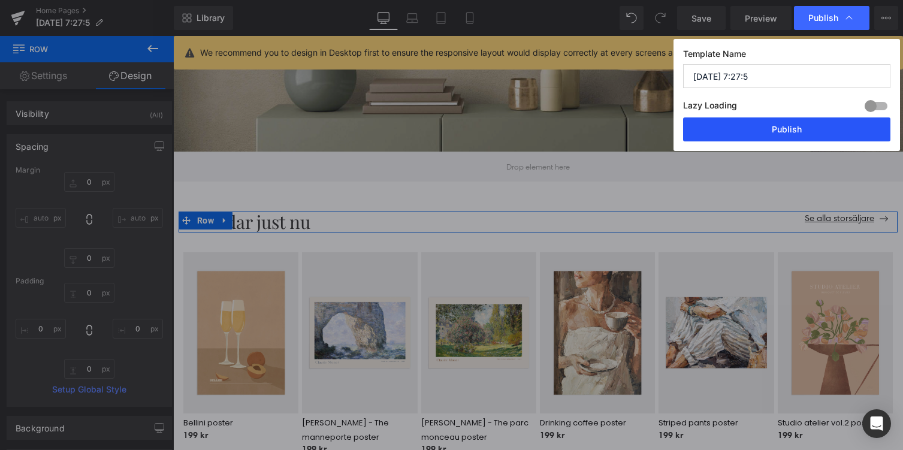
click at [769, 130] on button "Publish" at bounding box center [786, 129] width 207 height 24
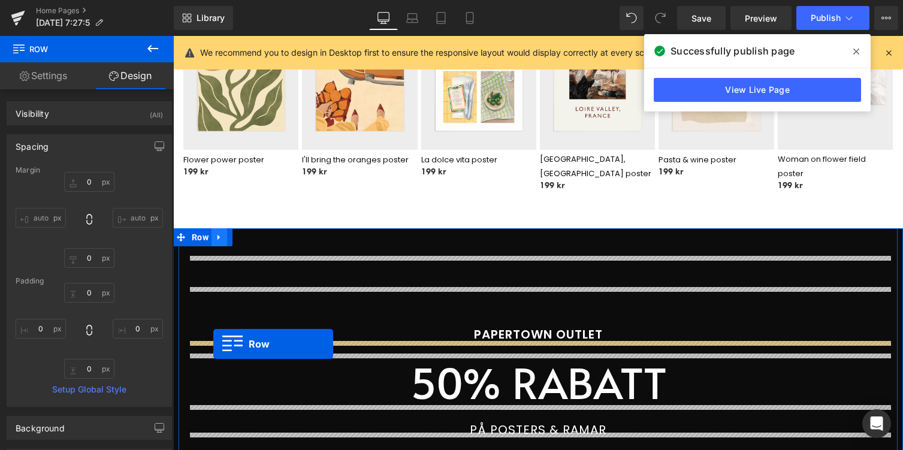
scroll to position [978, 0]
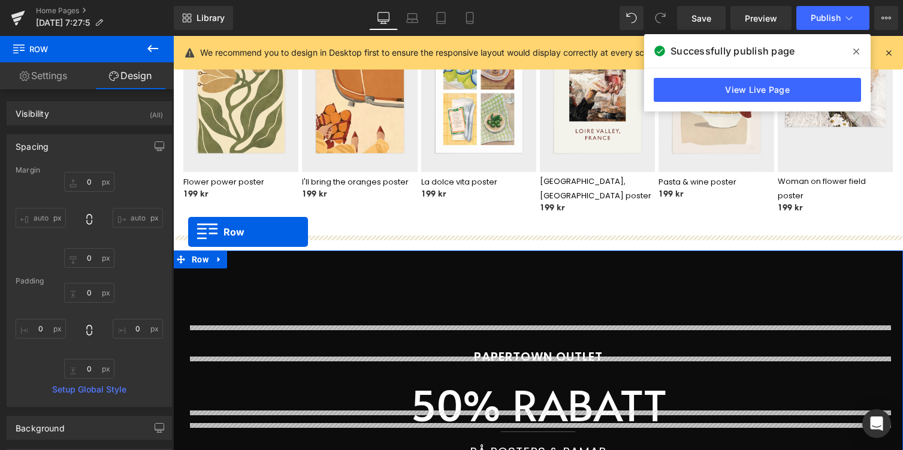
drag, startPoint x: 184, startPoint y: 304, endPoint x: 188, endPoint y: 232, distance: 72.6
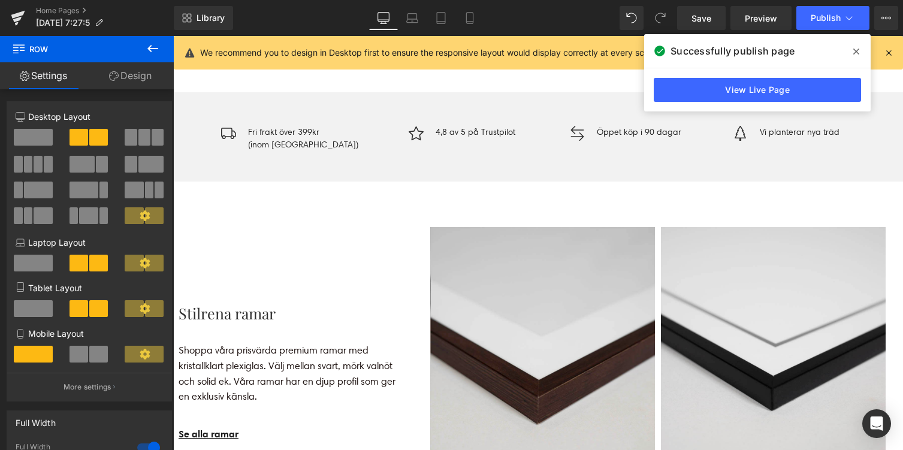
scroll to position [2870, 0]
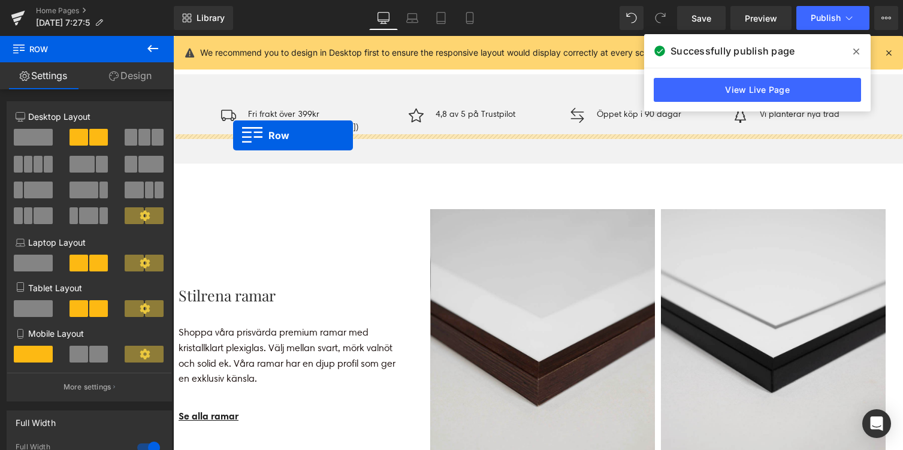
drag, startPoint x: 178, startPoint y: 190, endPoint x: 233, endPoint y: 135, distance: 77.5
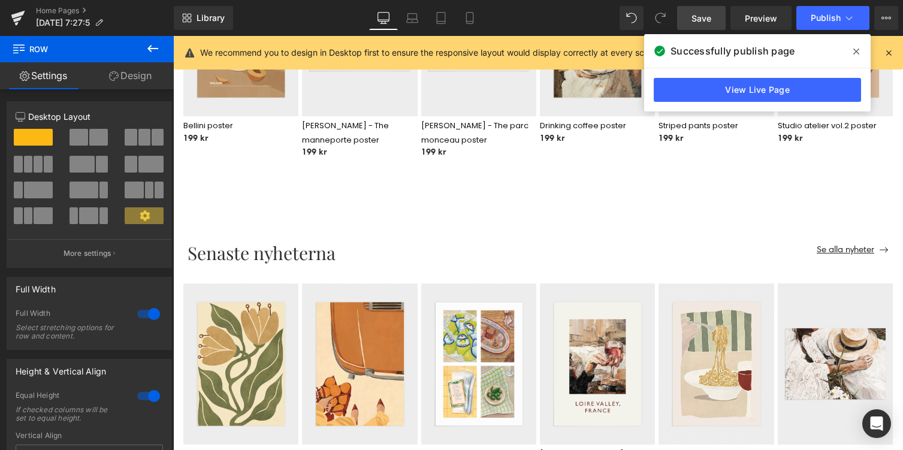
scroll to position [694, 0]
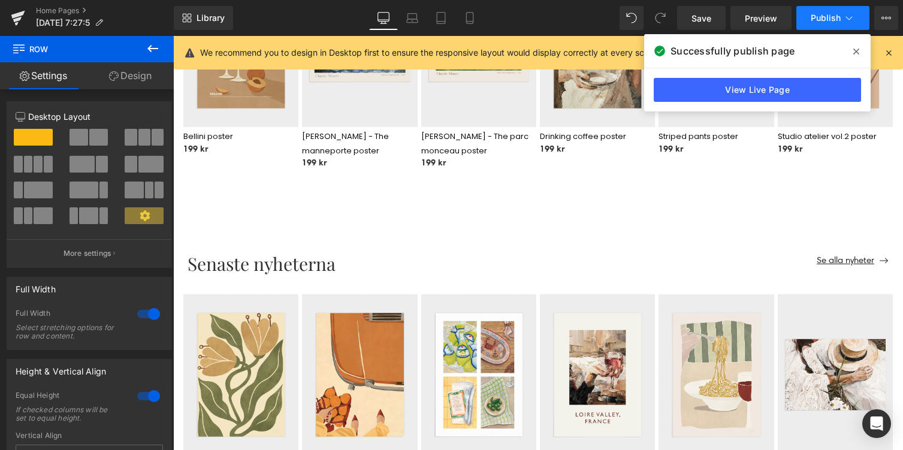
click at [861, 18] on button "Publish" at bounding box center [832, 18] width 73 height 24
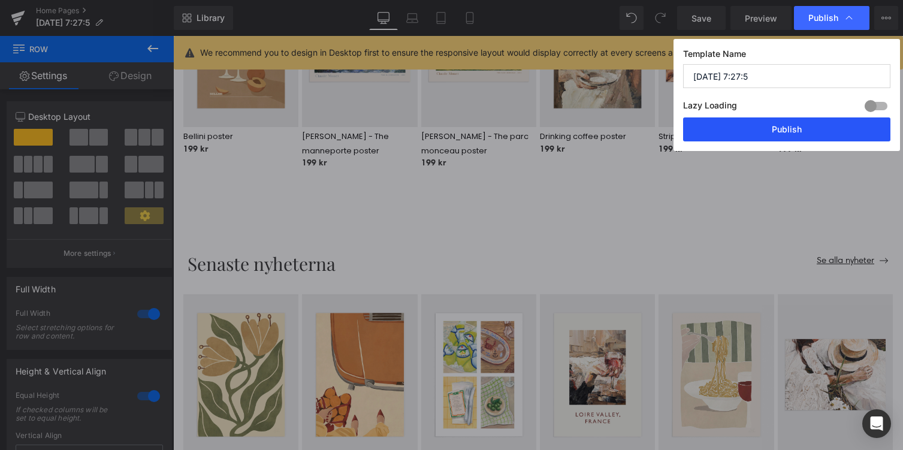
click at [815, 126] on button "Publish" at bounding box center [786, 129] width 207 height 24
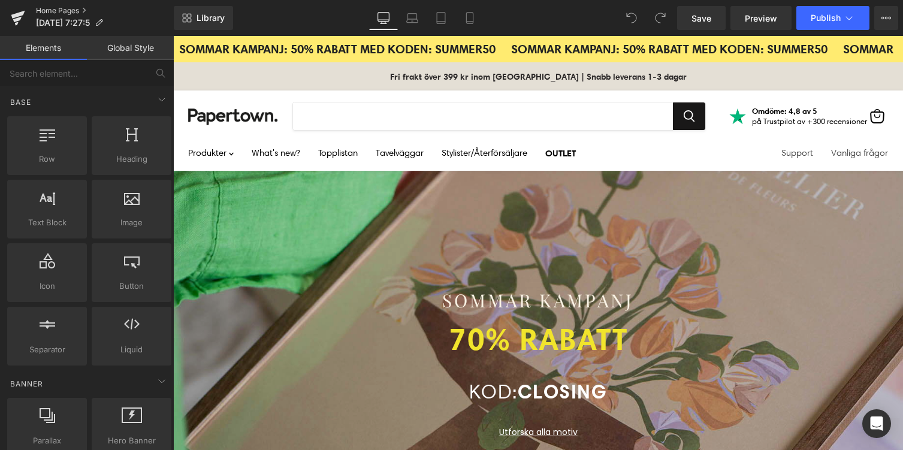
click at [55, 13] on link "Home Pages" at bounding box center [105, 11] width 138 height 10
